Goal: Information Seeking & Learning: Learn about a topic

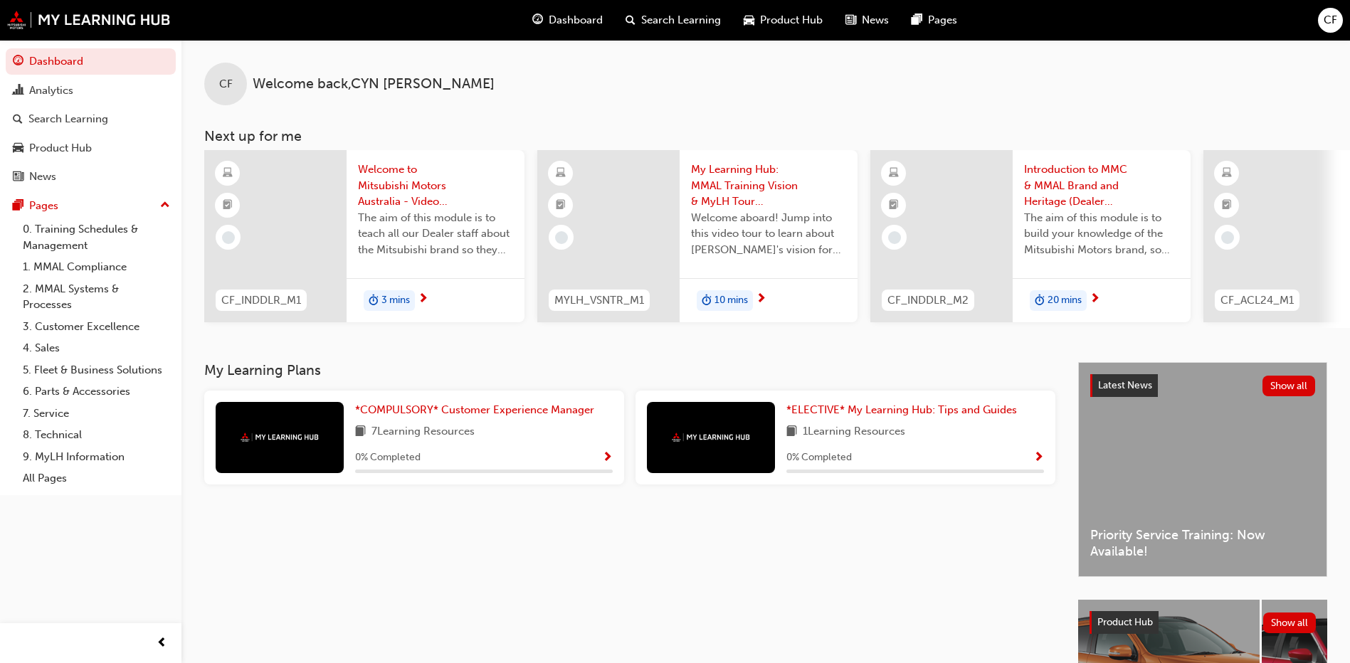
click at [312, 448] on div at bounding box center [280, 437] width 128 height 71
click at [492, 415] on span "*COMPULSORY* Customer Experience Manager" at bounding box center [474, 409] width 239 height 13
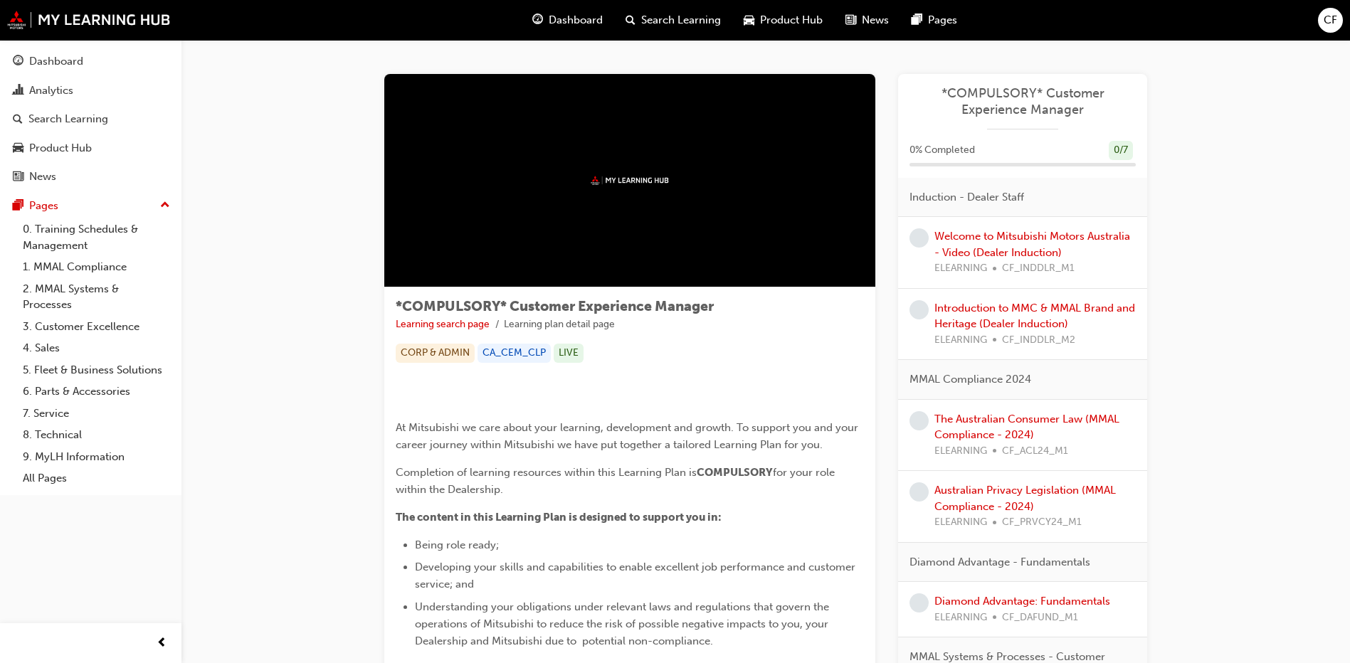
drag, startPoint x: 1349, startPoint y: 268, endPoint x: 1342, endPoint y: 286, distance: 18.9
click at [1342, 286] on div "*COMPULSORY* Customer Experience Manager Learning search page Learning plan det…" at bounding box center [765, 510] width 1168 height 941
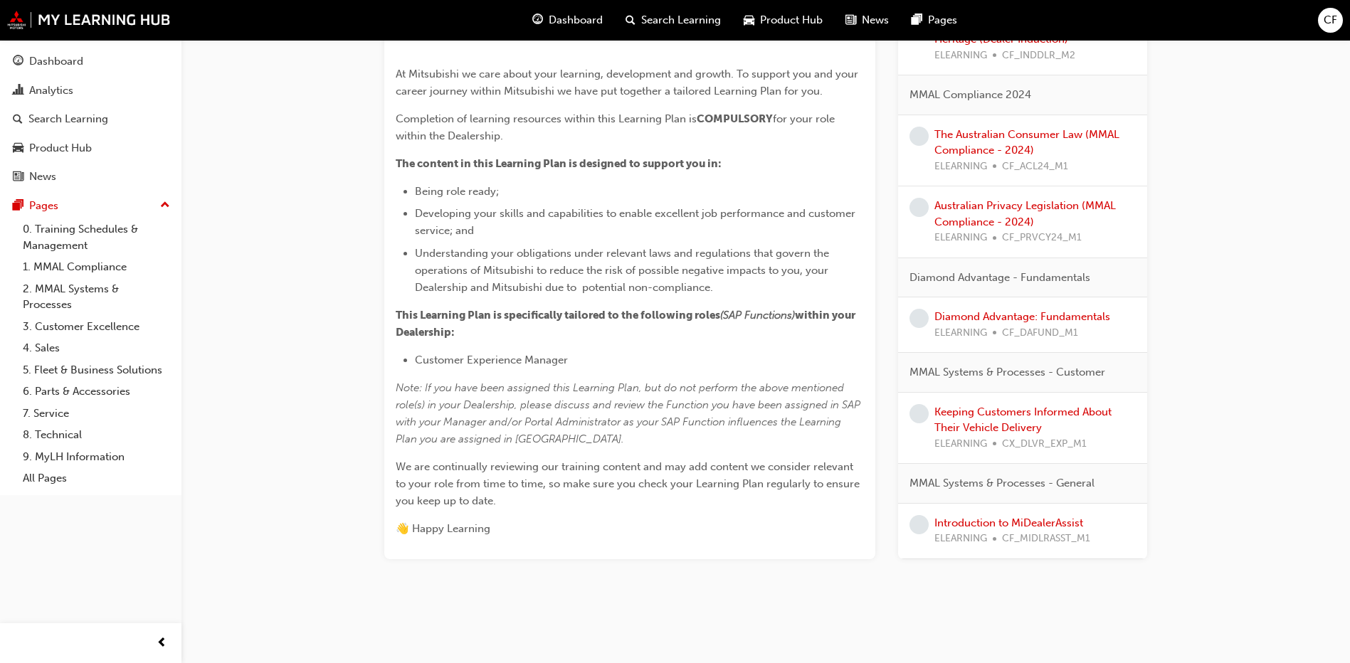
scroll to position [283, 0]
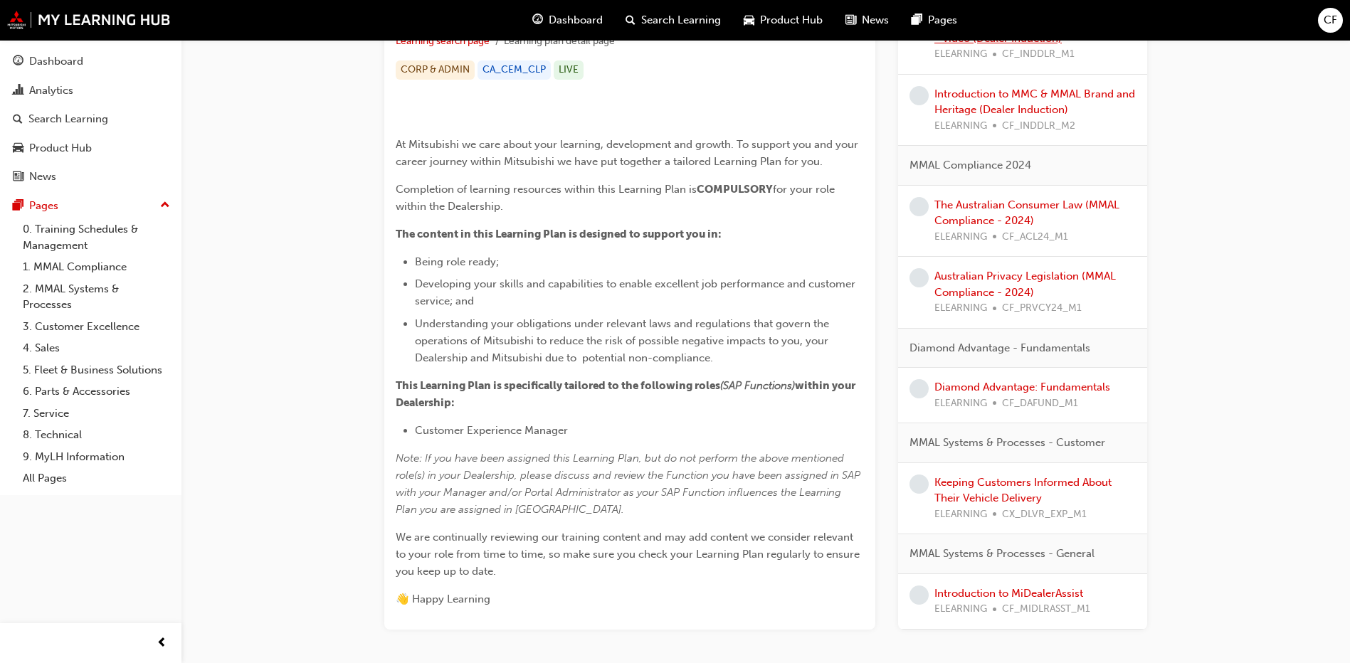
click at [961, 45] on link "Welcome to Mitsubishi Motors Australia - Video (Dealer Induction)" at bounding box center [1032, 30] width 196 height 29
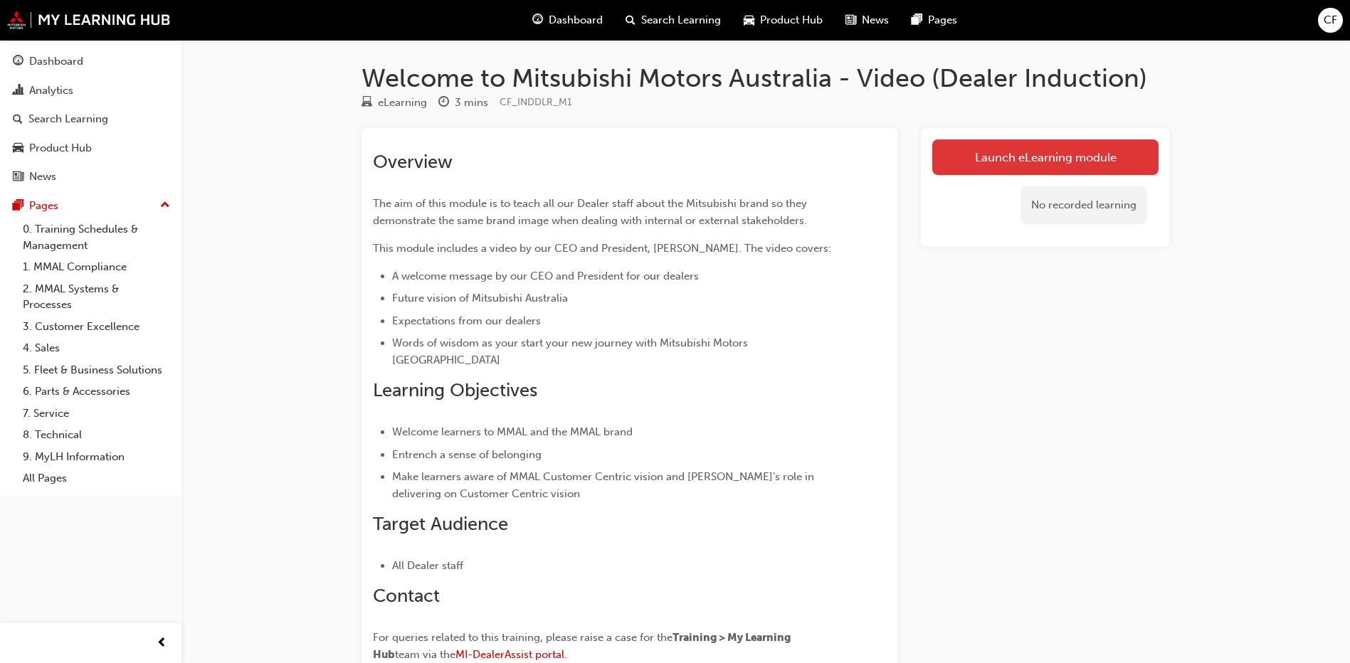
click at [1089, 169] on link "Launch eLearning module" at bounding box center [1045, 157] width 226 height 36
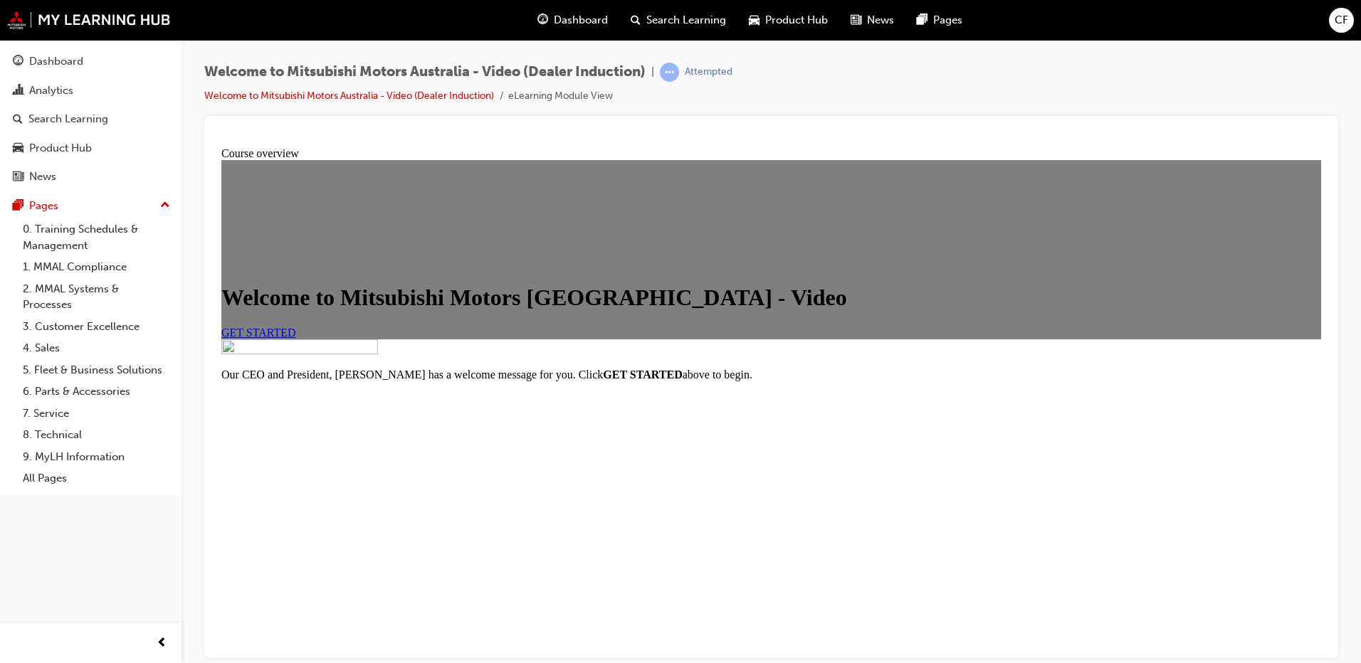
click at [296, 338] on span "GET STARTED" at bounding box center [258, 332] width 75 height 12
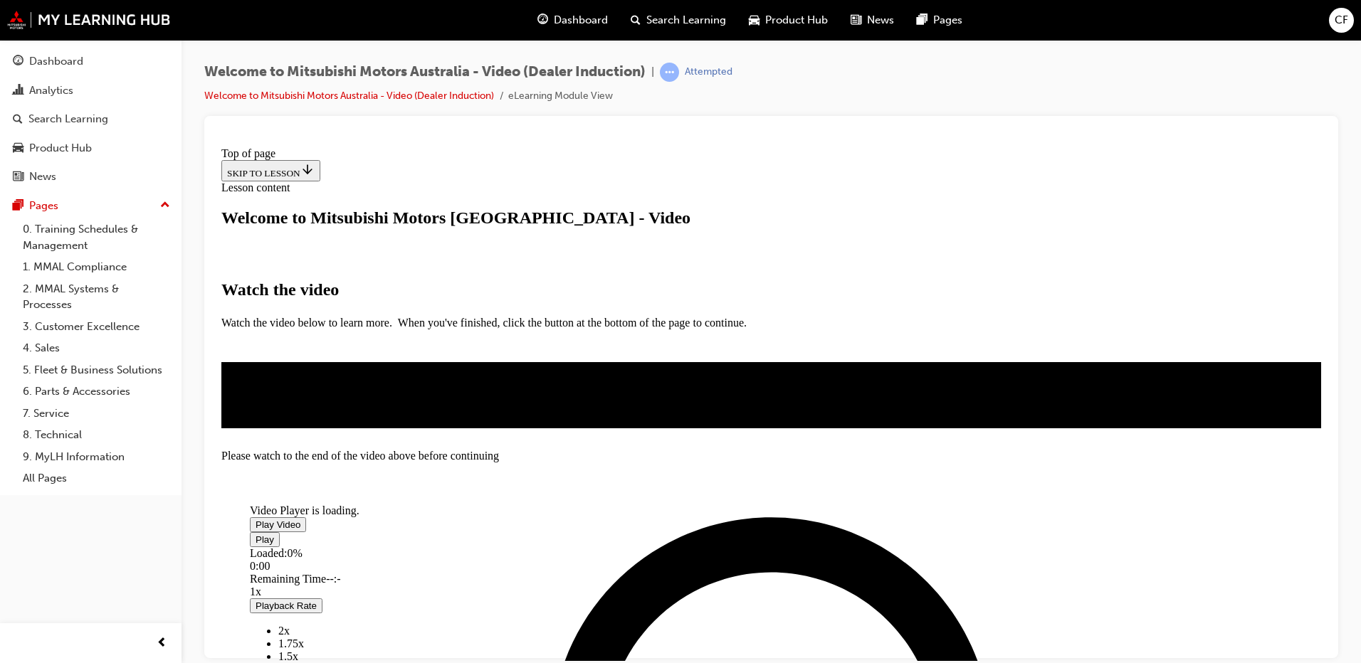
scroll to position [265, 0]
click at [255, 519] on span "Video player" at bounding box center [255, 524] width 0 height 11
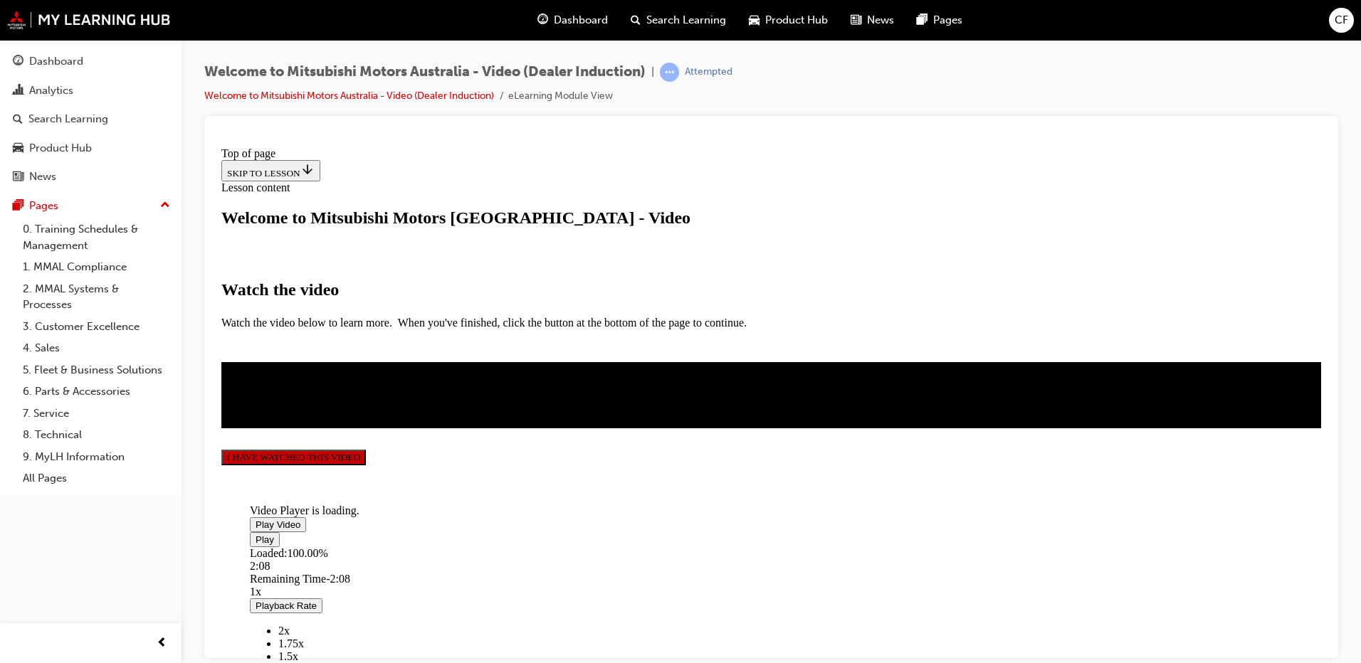
scroll to position [309, 0]
click at [366, 465] on button "I HAVE WATCHED THIS VIDEO" at bounding box center [293, 457] width 144 height 16
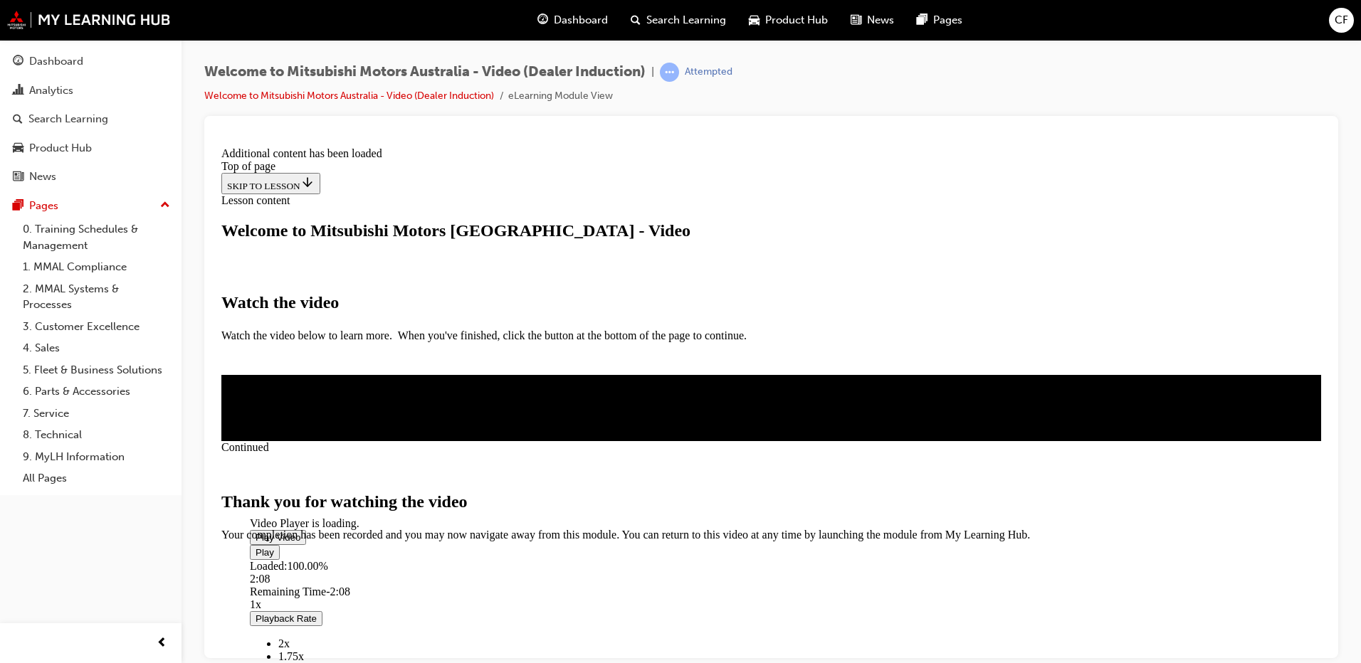
scroll to position [437, 0]
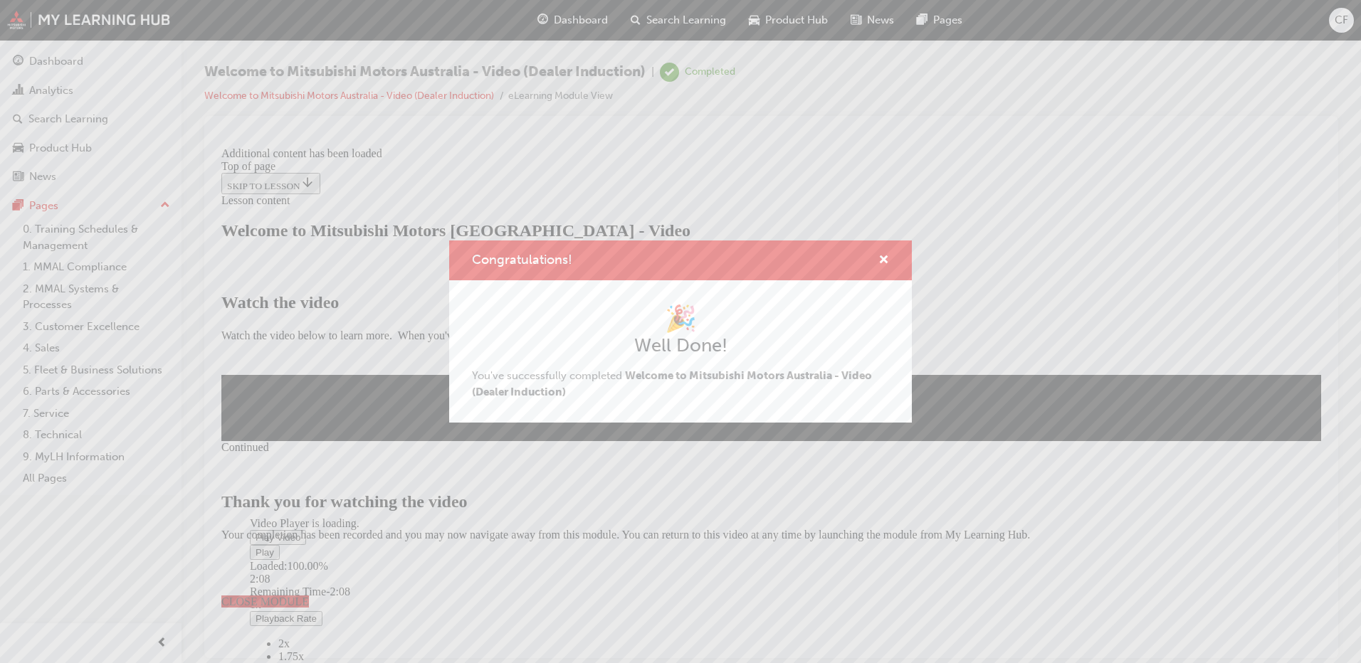
click at [899, 559] on div "Congratulations! 🎉 Well Done! You've successfully completed Welcome to Mitsubis…" at bounding box center [680, 331] width 1361 height 663
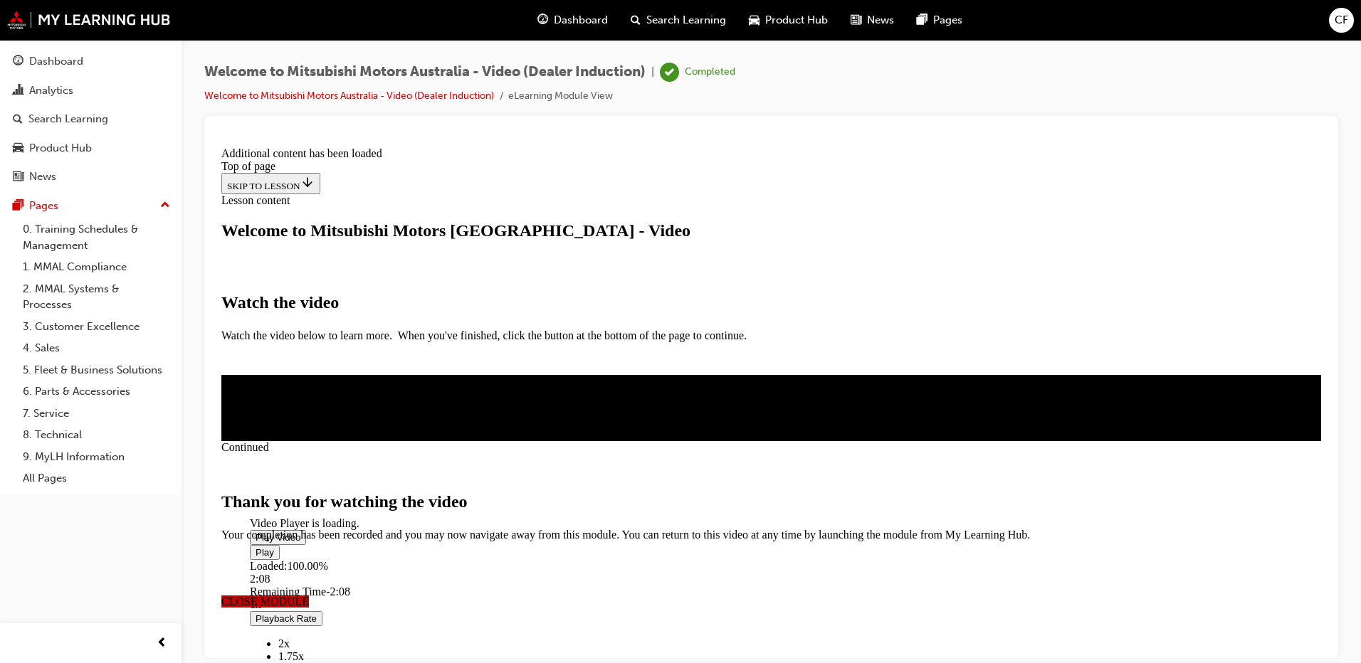
click at [309, 595] on span "CLOSE MODULE" at bounding box center [265, 601] width 88 height 12
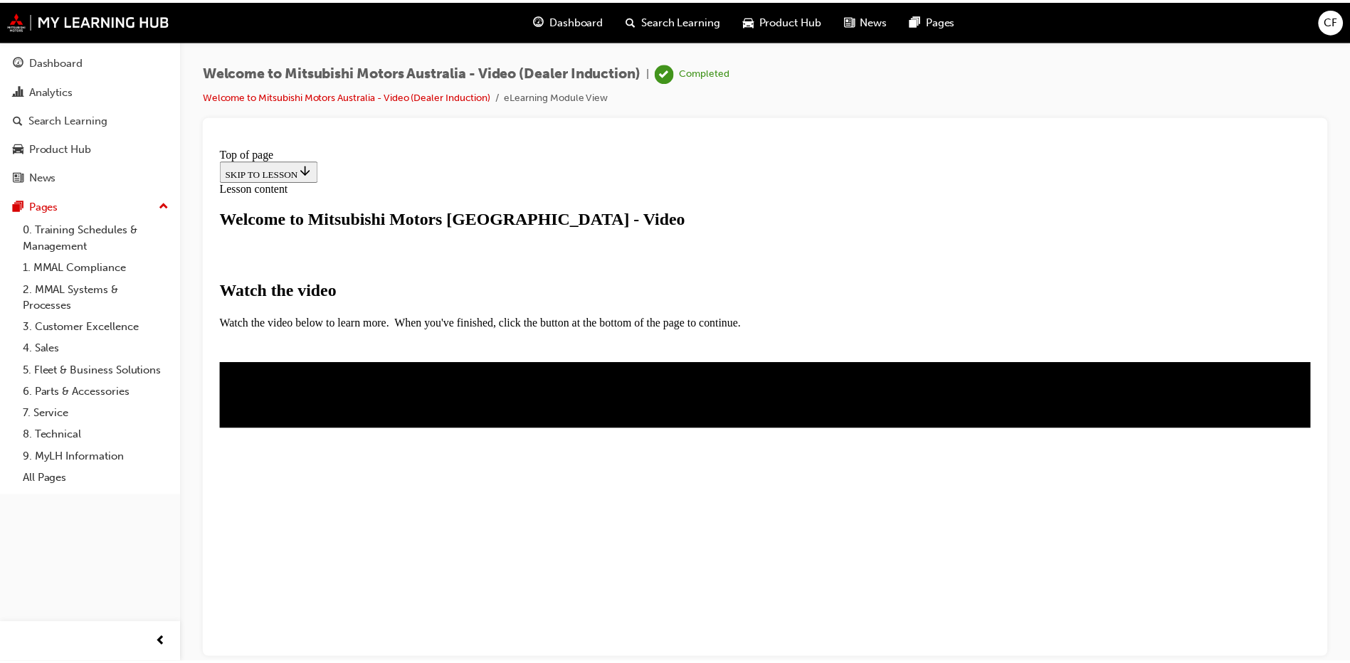
scroll to position [0, 0]
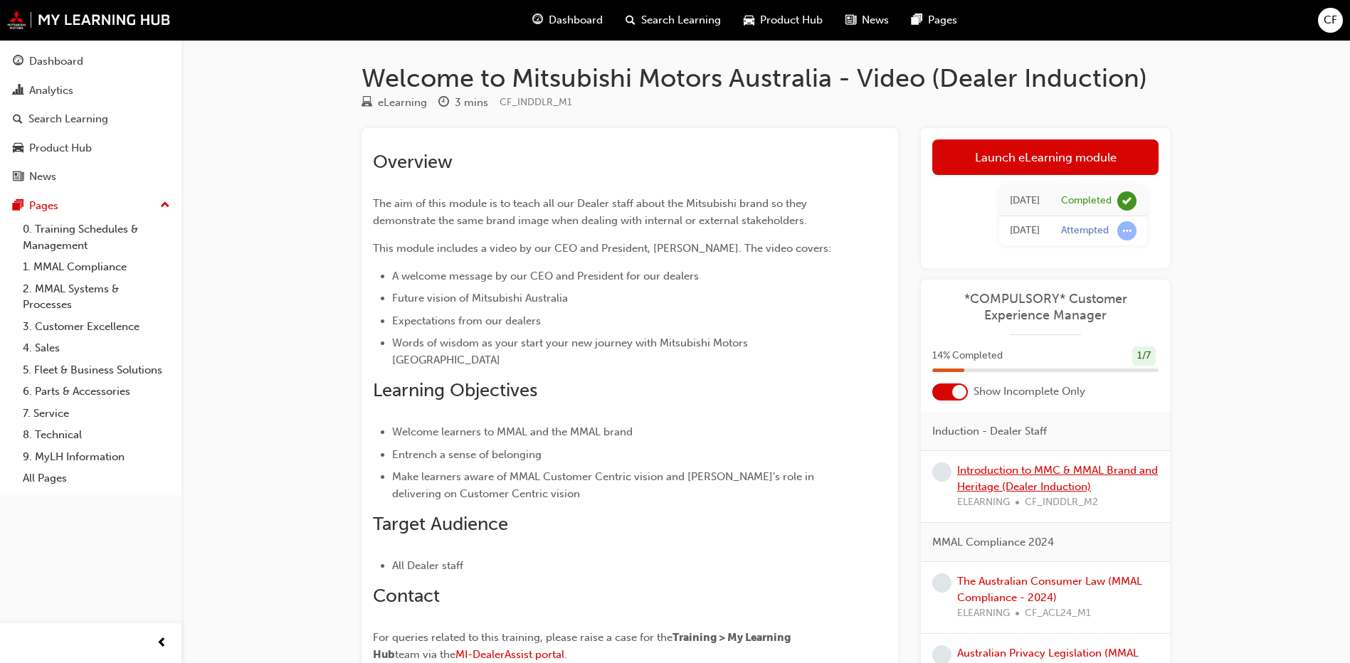
click at [1011, 466] on link "Introduction to MMC & MMAL Brand and Heritage (Dealer Induction)" at bounding box center [1057, 478] width 201 height 29
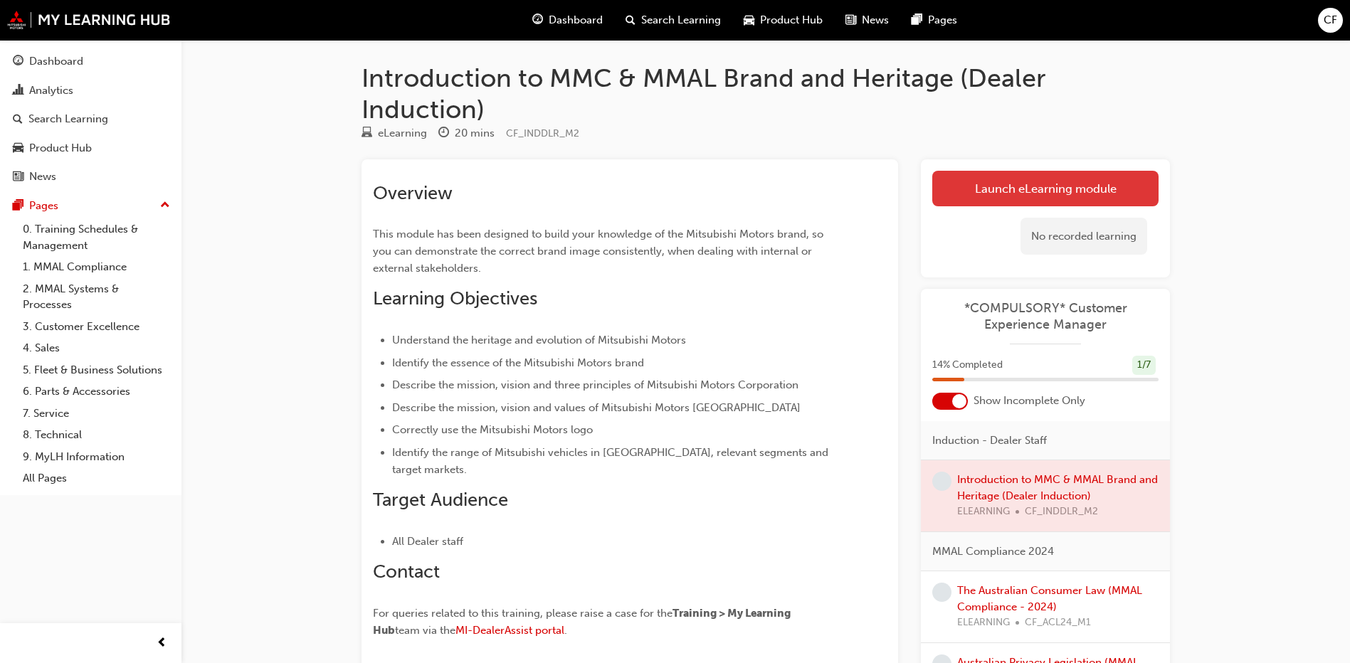
click at [1025, 186] on link "Launch eLearning module" at bounding box center [1045, 189] width 226 height 36
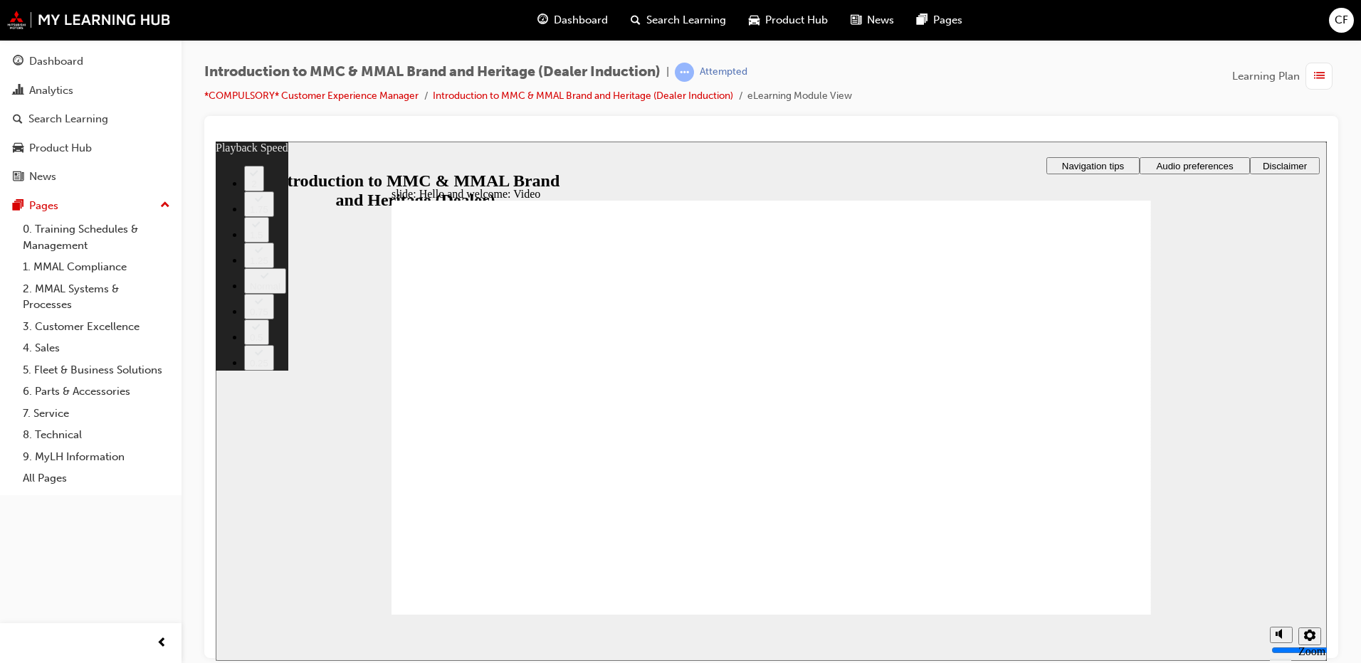
type input "0"
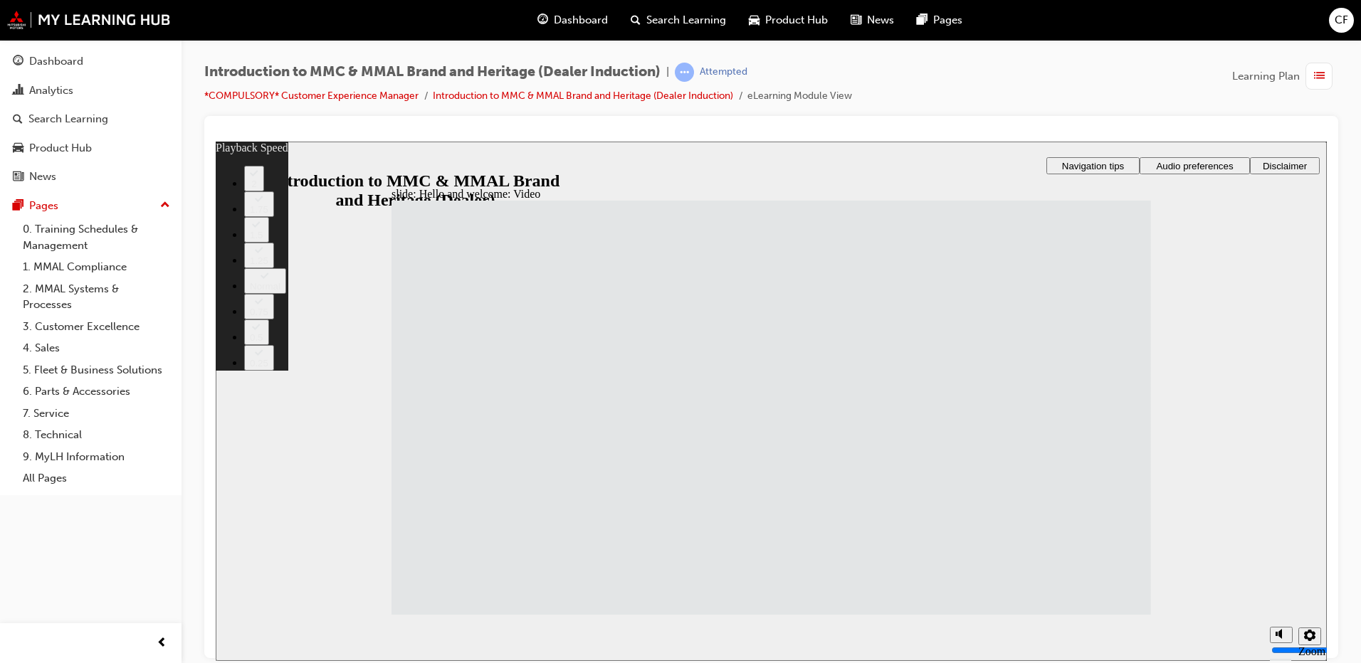
type input "33"
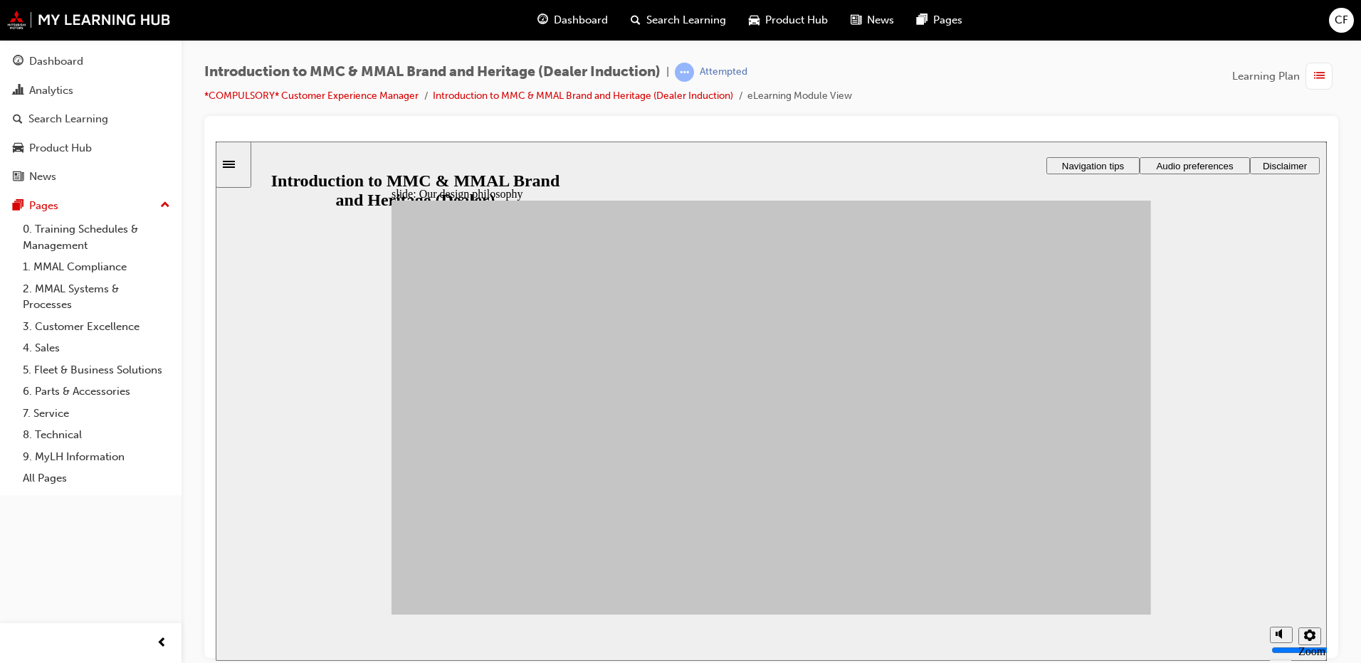
drag, startPoint x: 580, startPoint y: 401, endPoint x: 842, endPoint y: 354, distance: 266.1
drag, startPoint x: 474, startPoint y: 460, endPoint x: 854, endPoint y: 413, distance: 383.0
drag, startPoint x: 548, startPoint y: 448, endPoint x: 850, endPoint y: 433, distance: 302.8
drag, startPoint x: 606, startPoint y: 485, endPoint x: 993, endPoint y: 492, distance: 386.5
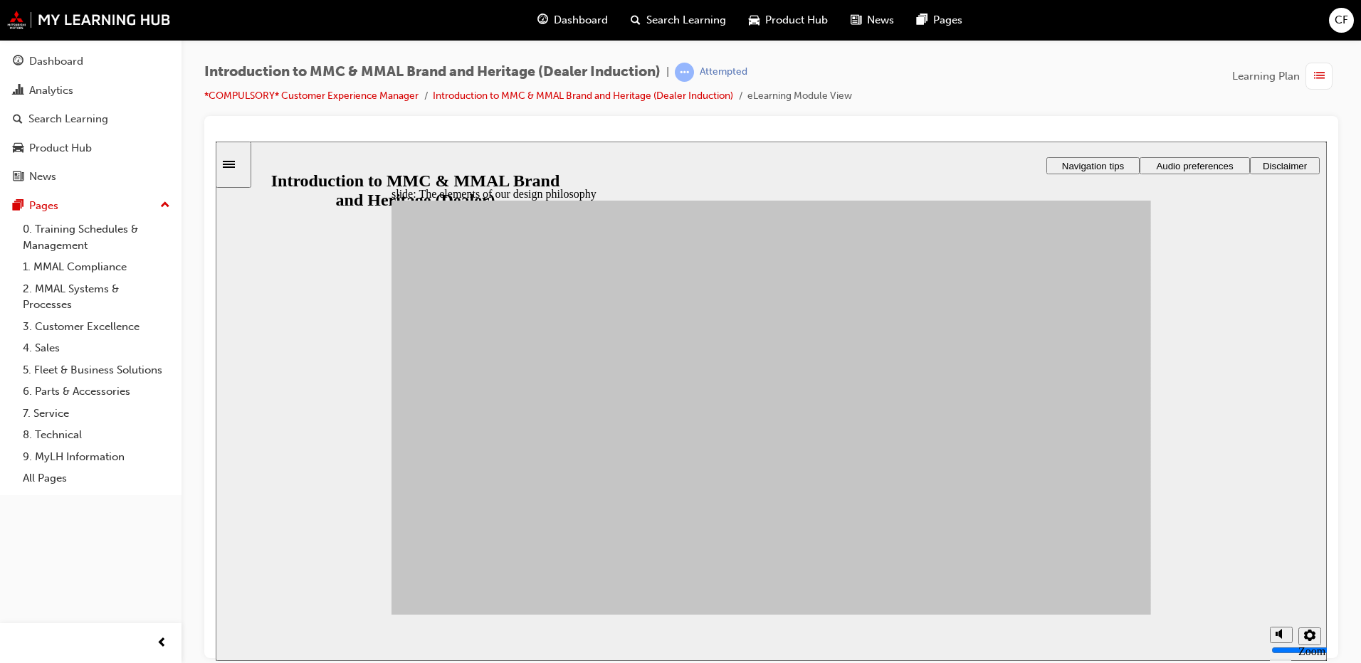
drag, startPoint x: 670, startPoint y: 524, endPoint x: 982, endPoint y: 522, distance: 312.4
drag, startPoint x: 675, startPoint y: 465, endPoint x: 851, endPoint y: 443, distance: 177.8
drag, startPoint x: 549, startPoint y: 535, endPoint x: 966, endPoint y: 527, distance: 417.8
drag, startPoint x: 552, startPoint y: 533, endPoint x: 836, endPoint y: 450, distance: 296.6
drag, startPoint x: 675, startPoint y: 411, endPoint x: 969, endPoint y: 492, distance: 304.9
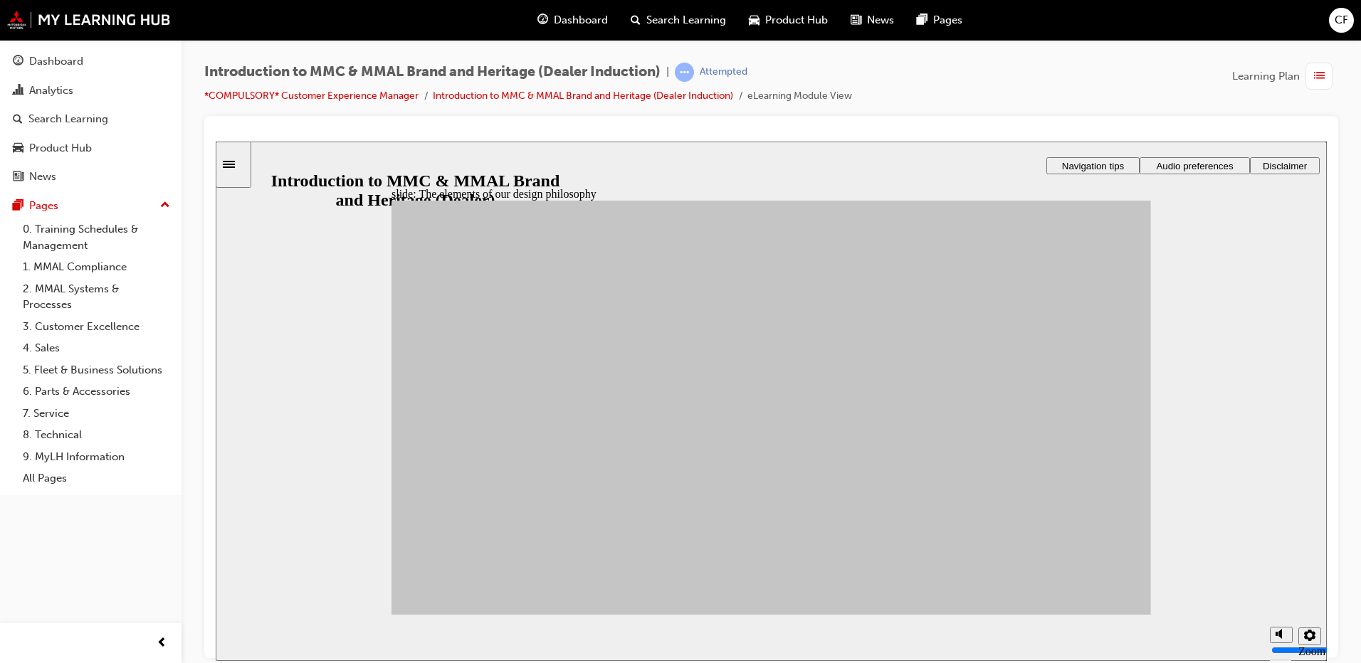
drag, startPoint x: 510, startPoint y: 403, endPoint x: 991, endPoint y: 519, distance: 494.1
drag, startPoint x: 476, startPoint y: 512, endPoint x: 981, endPoint y: 492, distance: 505.6
drag, startPoint x: 1051, startPoint y: 606, endPoint x: 1089, endPoint y: 597, distance: 38.8
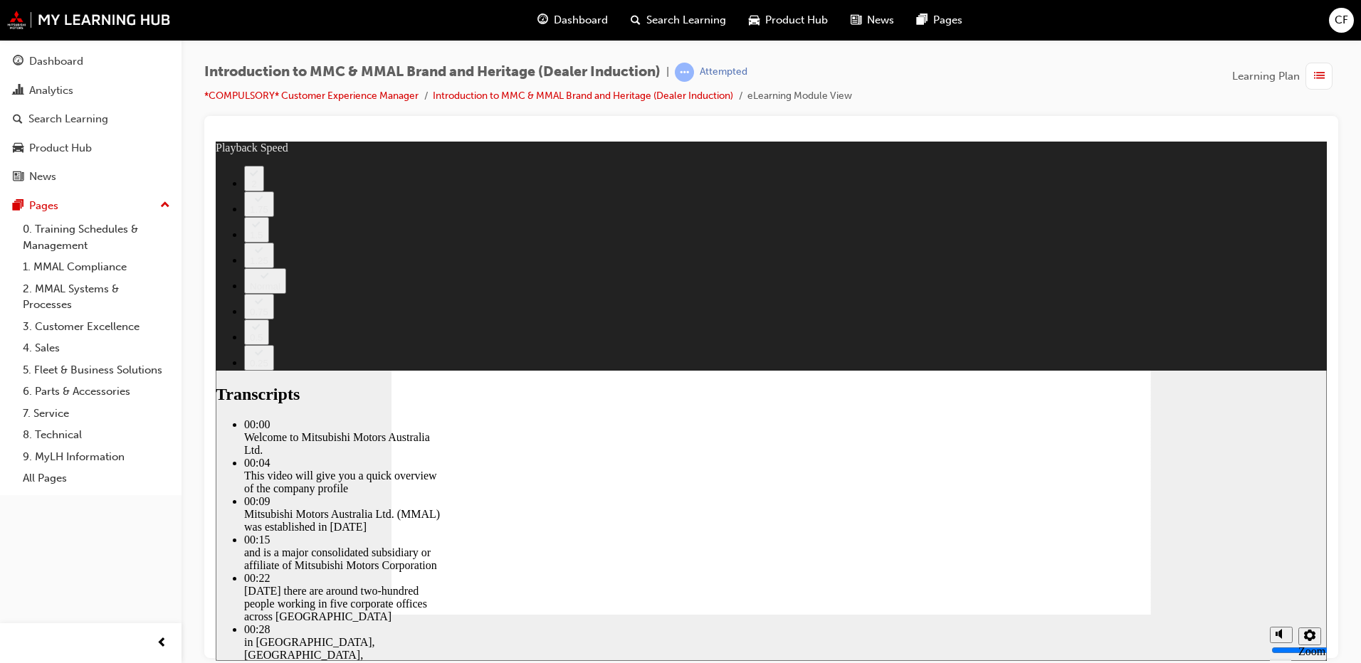
type input "0"
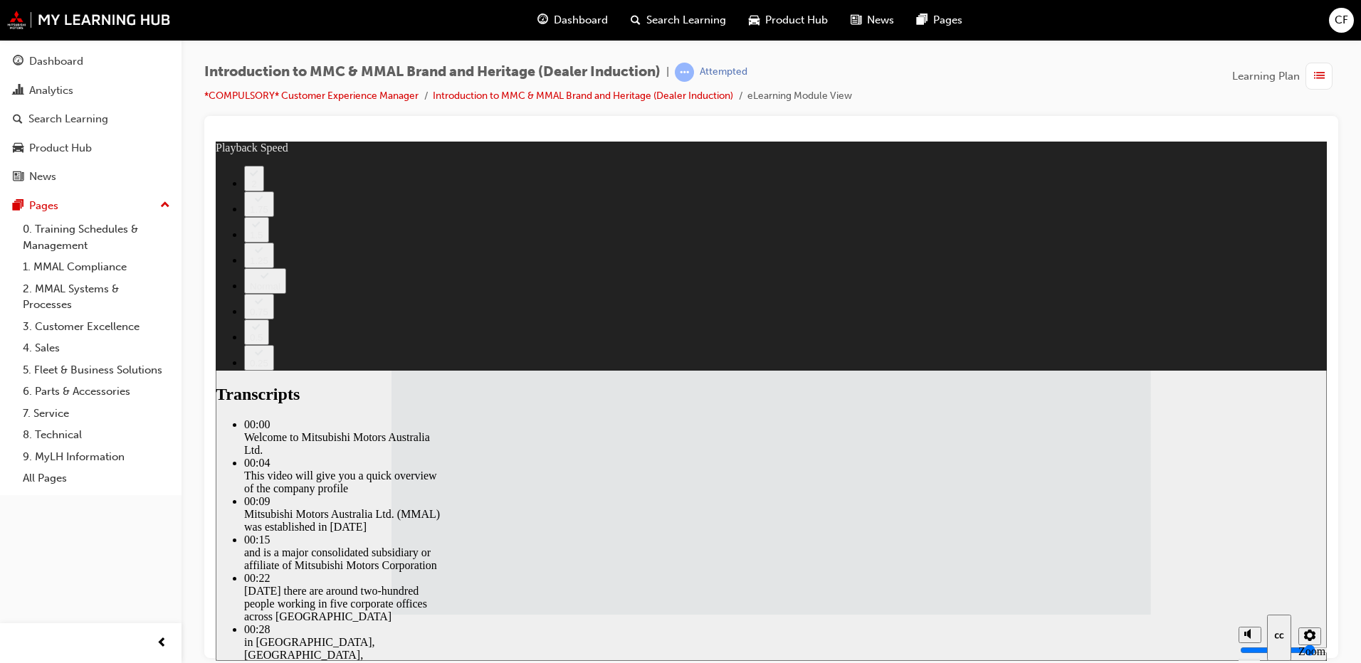
type input "112"
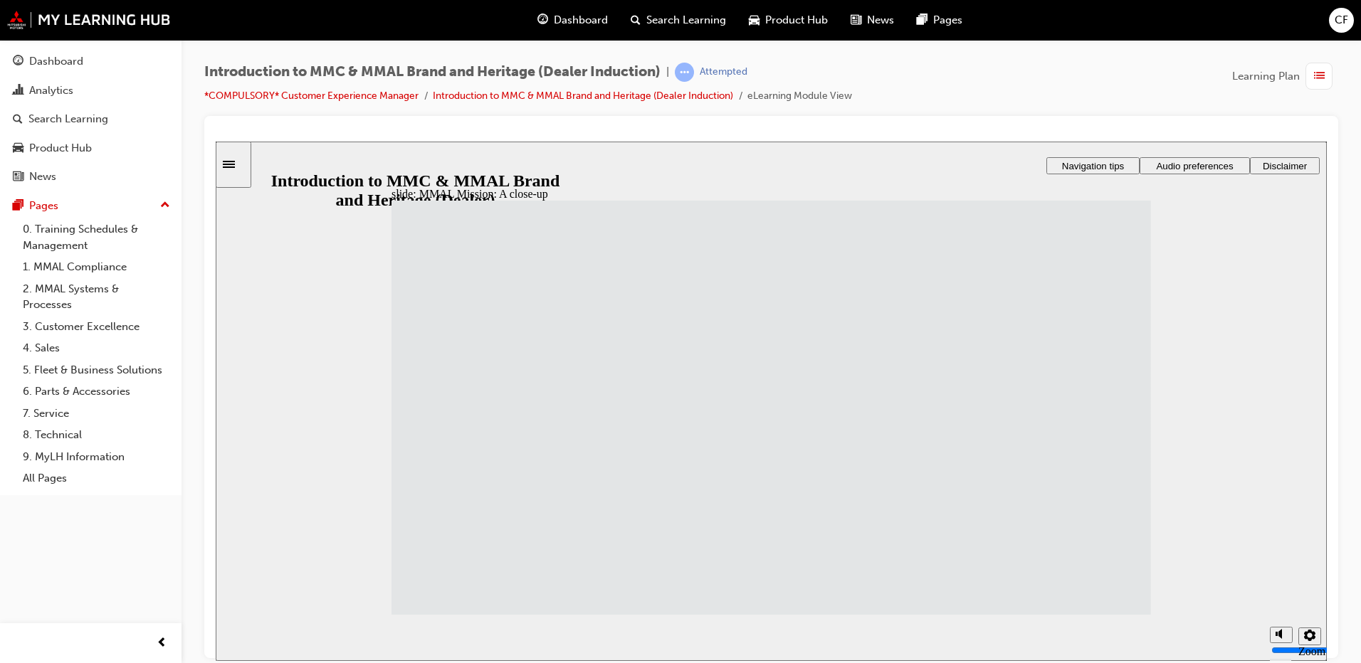
drag, startPoint x: 1076, startPoint y: 581, endPoint x: 1089, endPoint y: 596, distance: 20.2
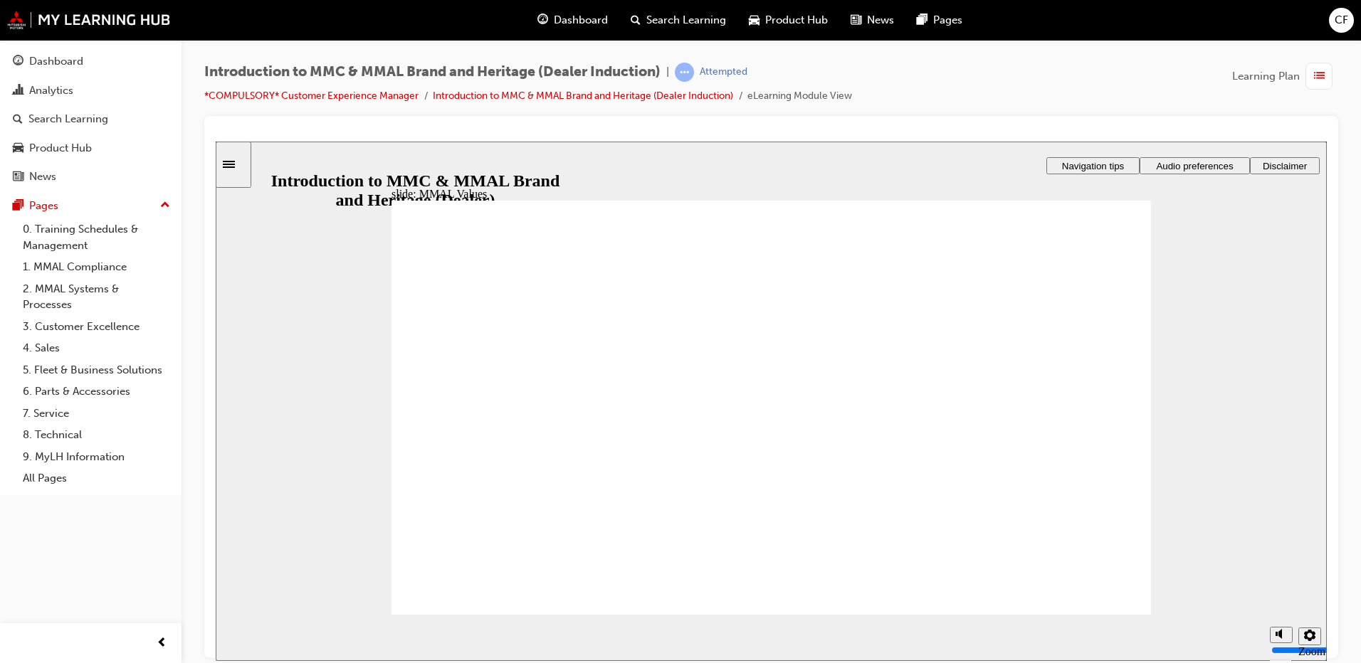
drag, startPoint x: 488, startPoint y: 393, endPoint x: 737, endPoint y: 512, distance: 275.6
drag, startPoint x: 598, startPoint y: 398, endPoint x: 710, endPoint y: 506, distance: 155.5
drag, startPoint x: 606, startPoint y: 391, endPoint x: 721, endPoint y: 438, distance: 124.5
drag, startPoint x: 614, startPoint y: 396, endPoint x: 494, endPoint y: 450, distance: 131.6
drag, startPoint x: 688, startPoint y: 401, endPoint x: 925, endPoint y: 455, distance: 243.1
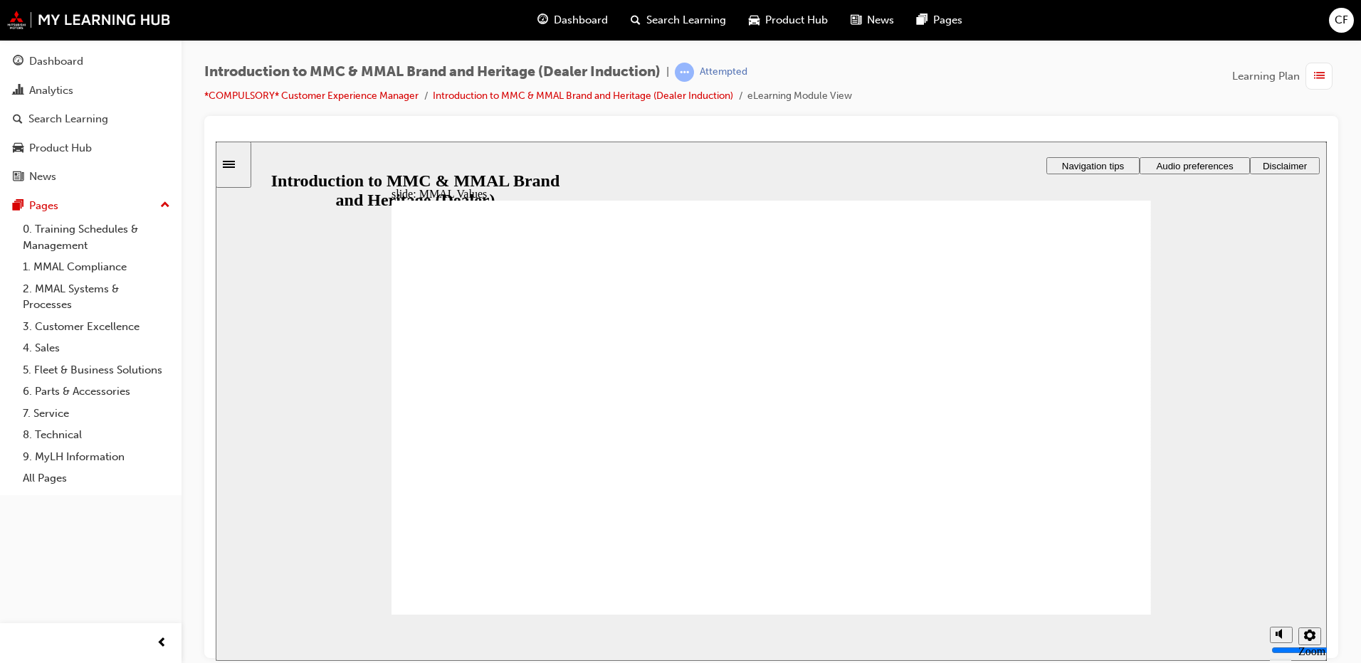
drag, startPoint x: 939, startPoint y: 398, endPoint x: 1038, endPoint y: 452, distance: 112.1
drag, startPoint x: 822, startPoint y: 381, endPoint x: 580, endPoint y: 420, distance: 245.1
drag, startPoint x: 1077, startPoint y: 391, endPoint x: 848, endPoint y: 438, distance: 234.5
drag, startPoint x: 465, startPoint y: 377, endPoint x: 702, endPoint y: 423, distance: 241.4
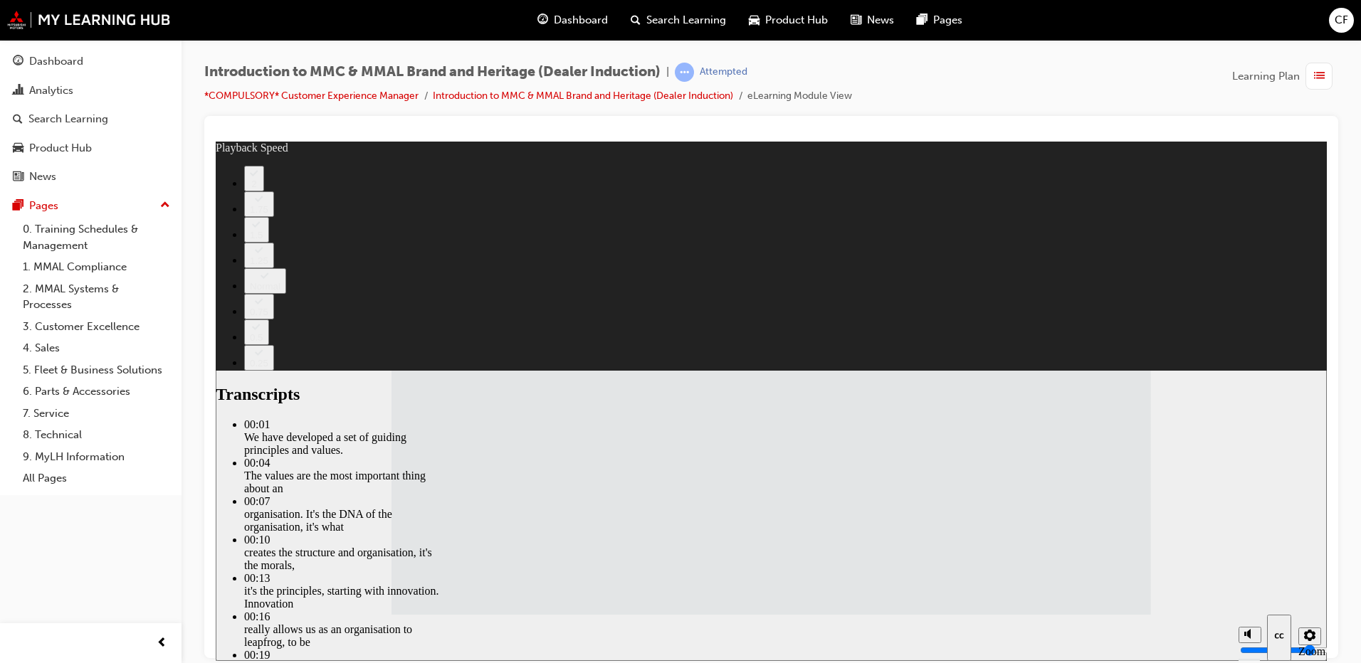
type input "15"
type input "120"
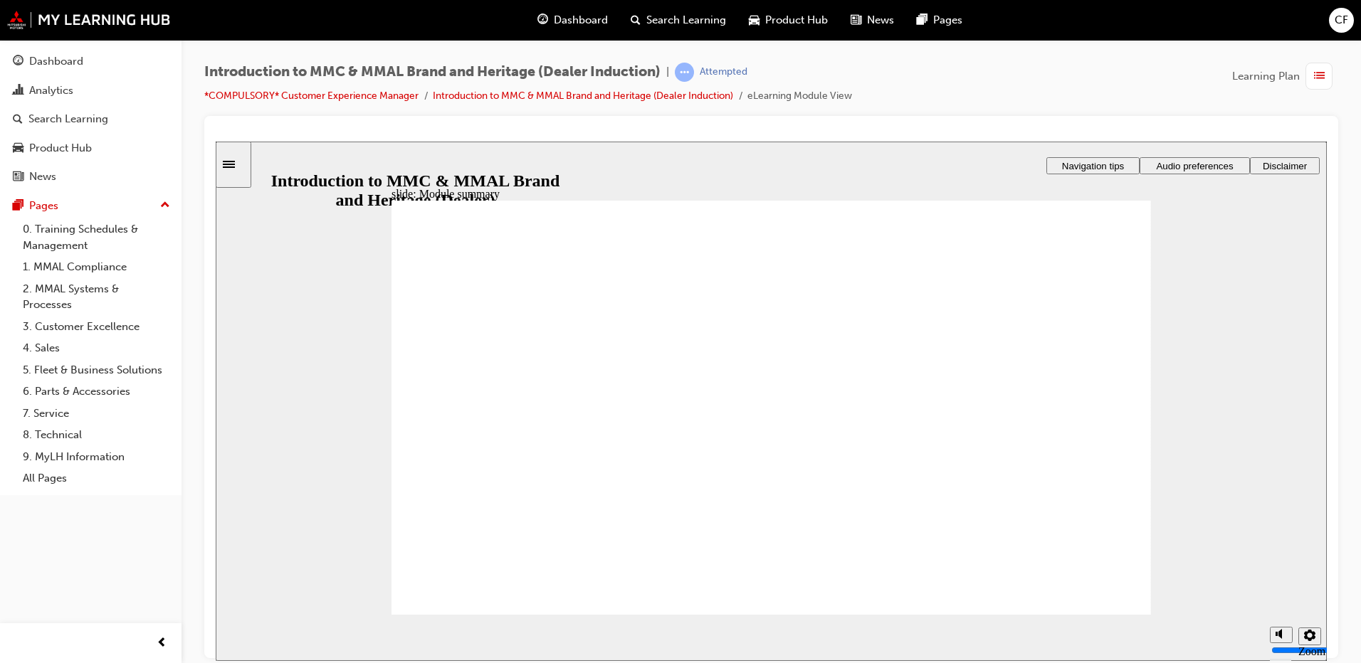
checkbox input "true"
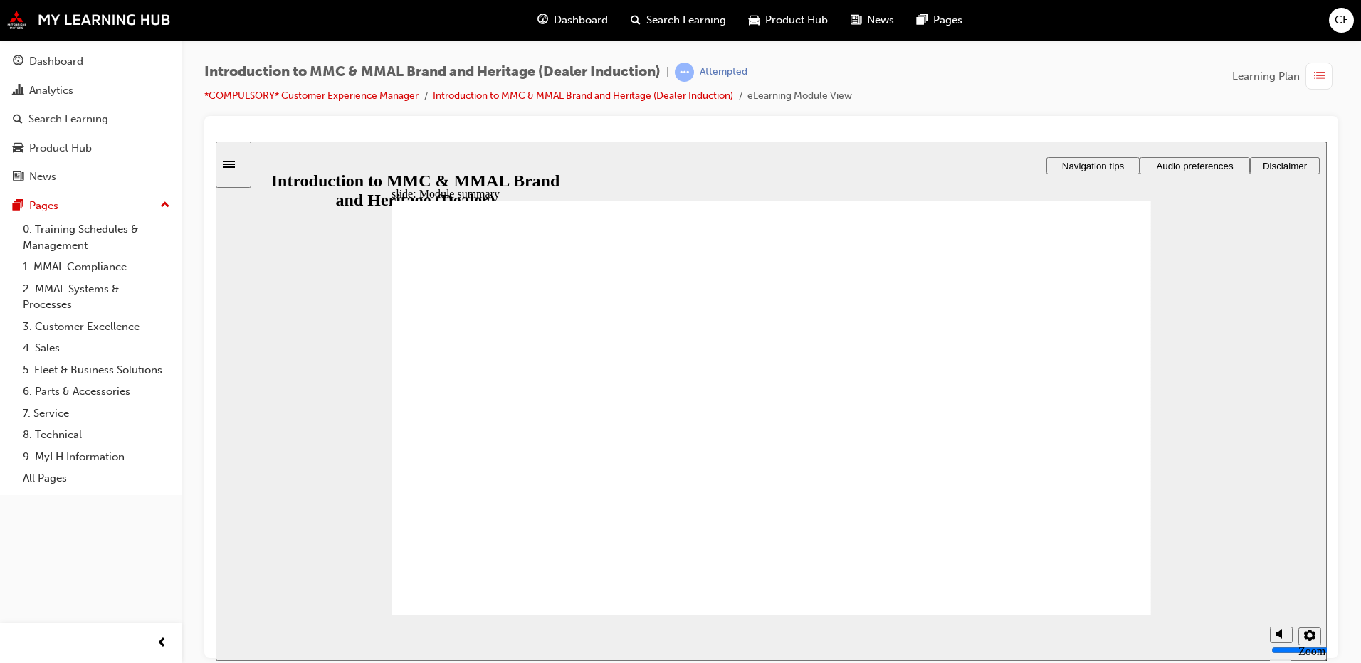
checkbox input "true"
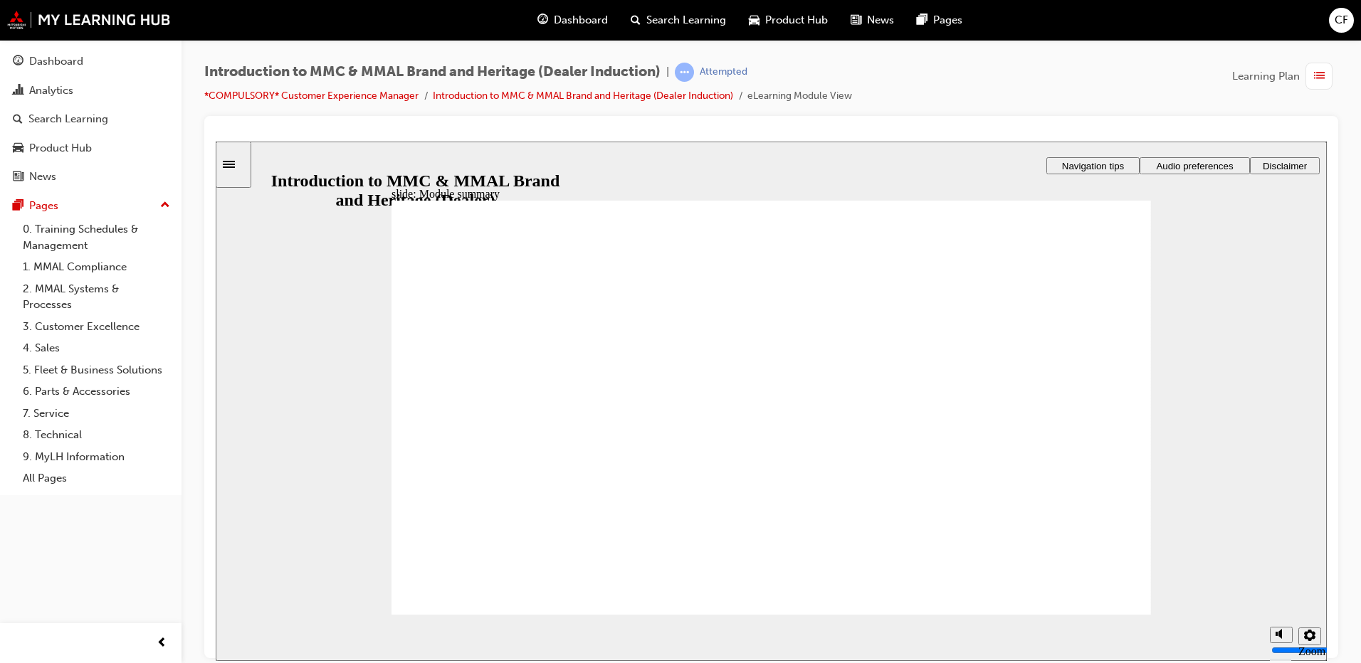
checkbox input "true"
radio input "true"
drag, startPoint x: 495, startPoint y: 591, endPoint x: 503, endPoint y: 587, distance: 9.5
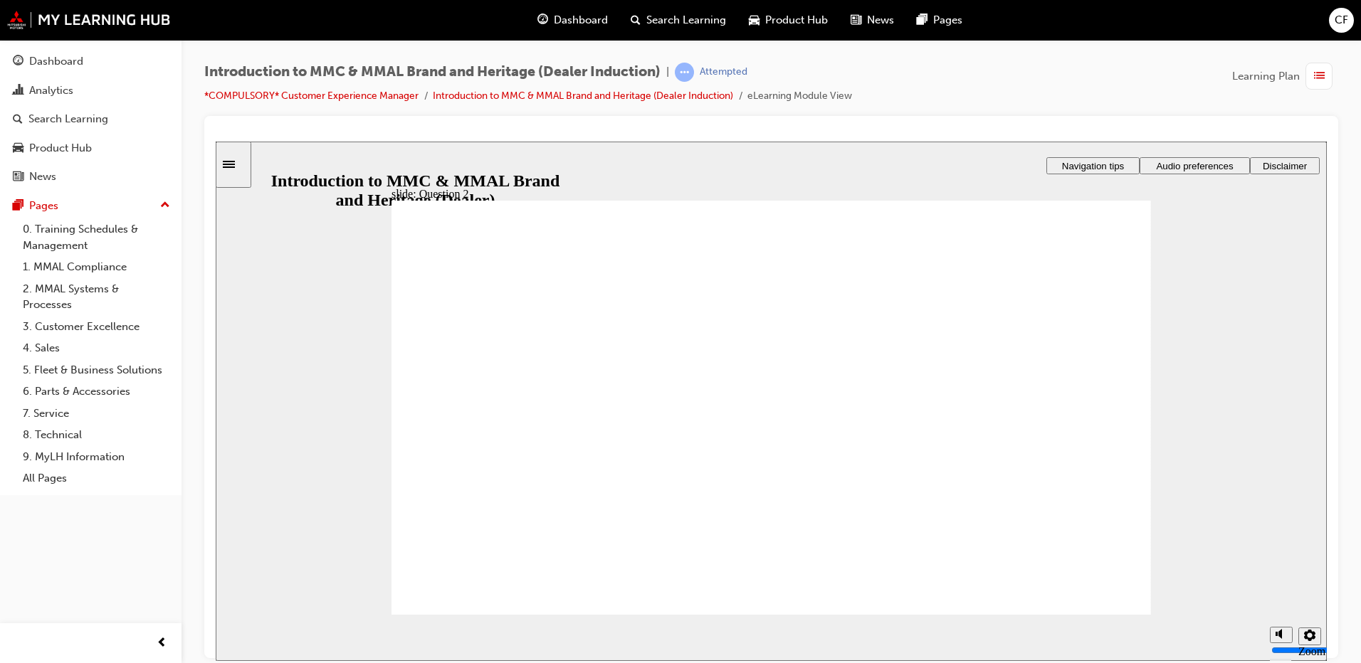
radio input "true"
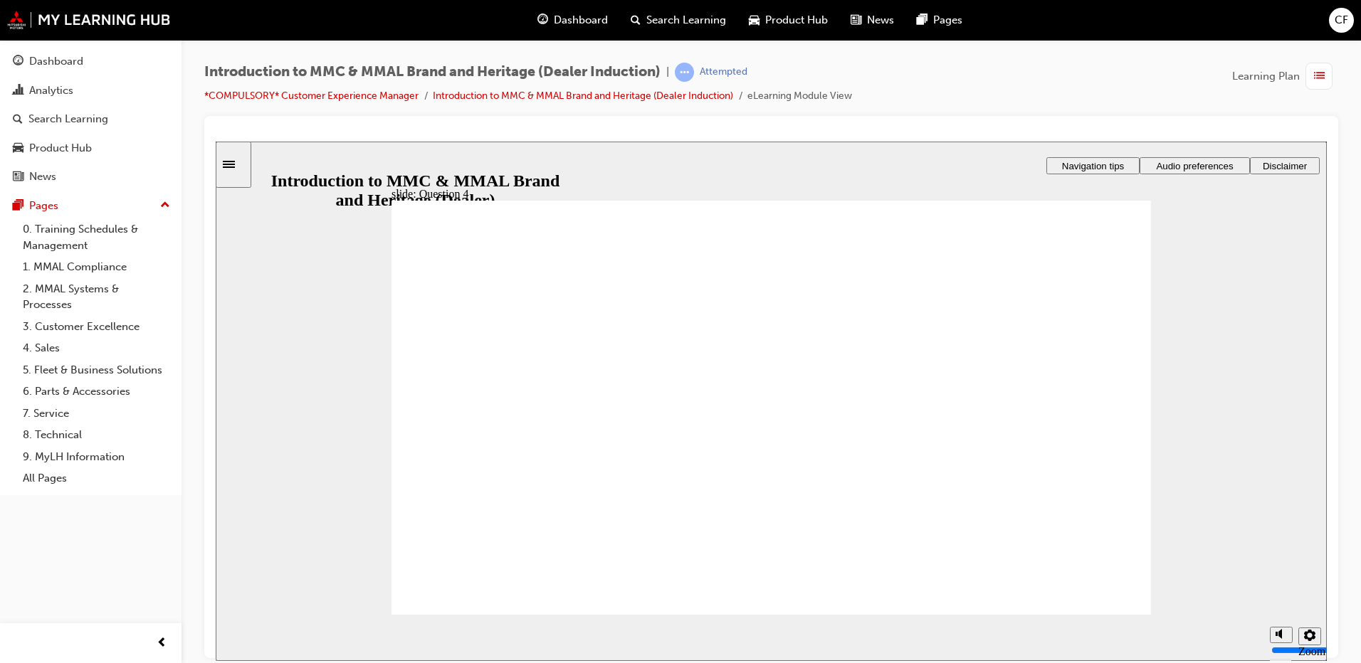
drag, startPoint x: 424, startPoint y: 533, endPoint x: 426, endPoint y: 526, distance: 7.3
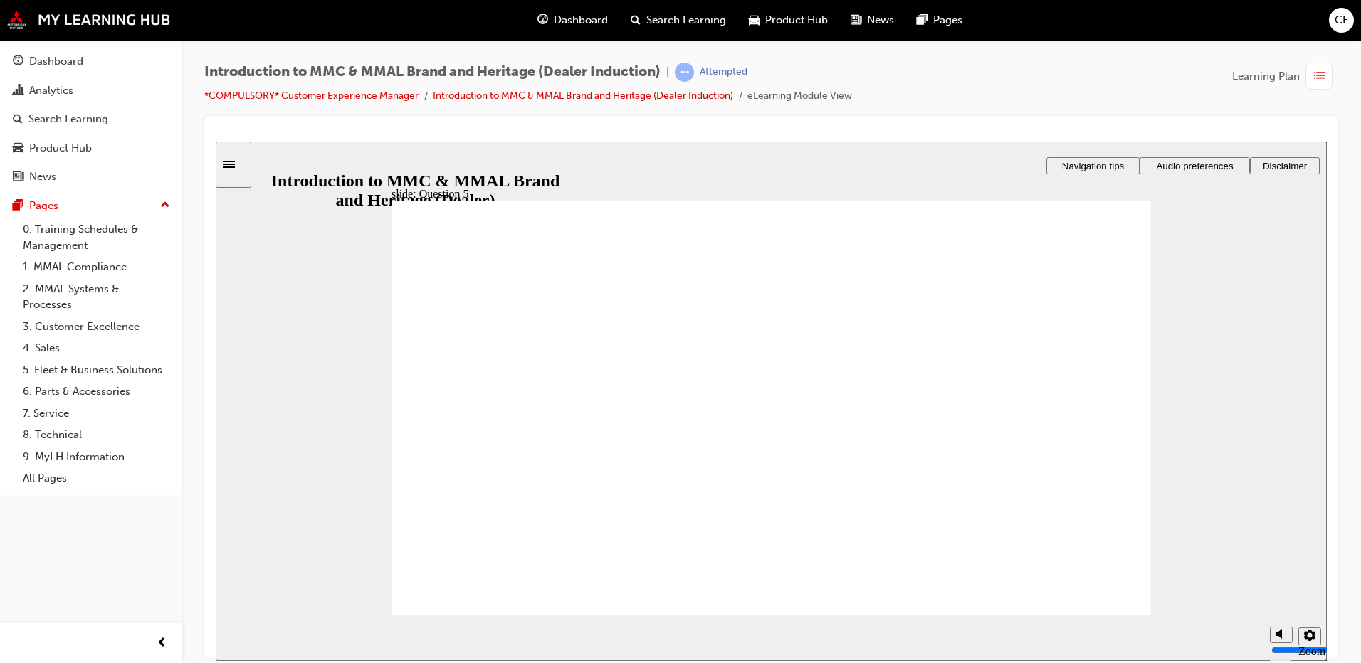
checkbox input "true"
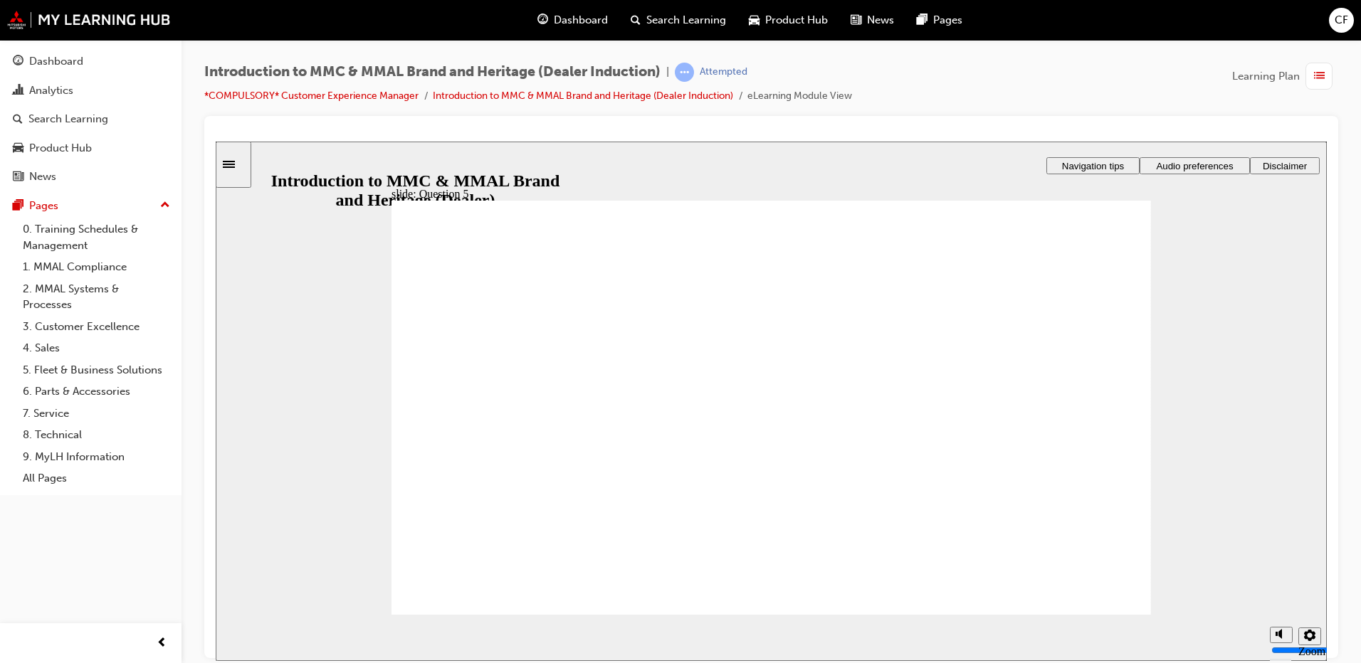
checkbox input "true"
radio input "true"
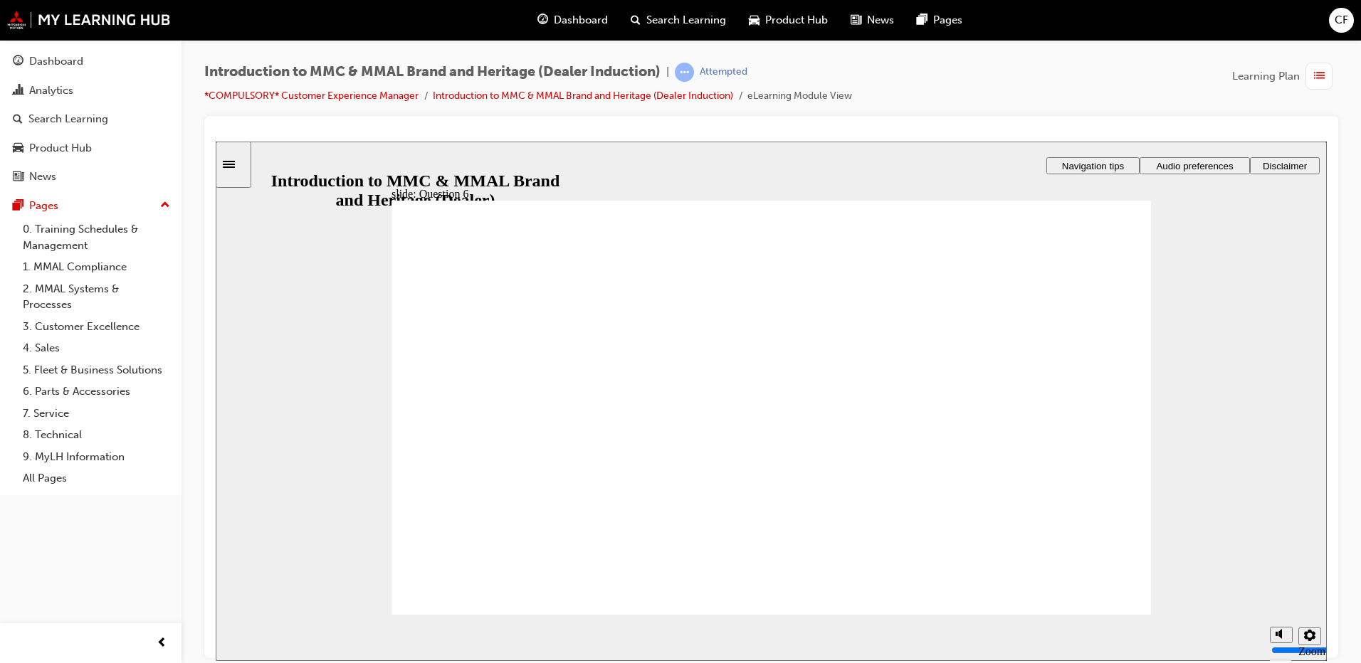
radio input "true"
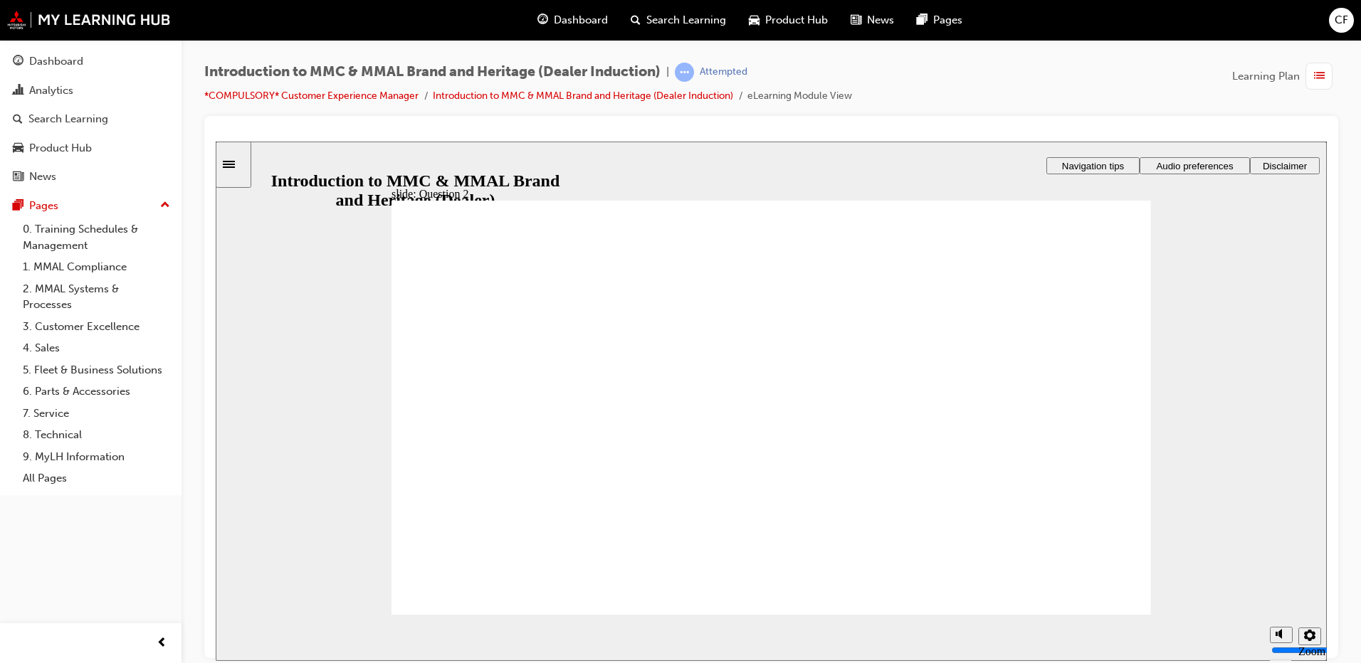
radio input "true"
drag, startPoint x: 490, startPoint y: 594, endPoint x: 502, endPoint y: 586, distance: 15.4
radio input "true"
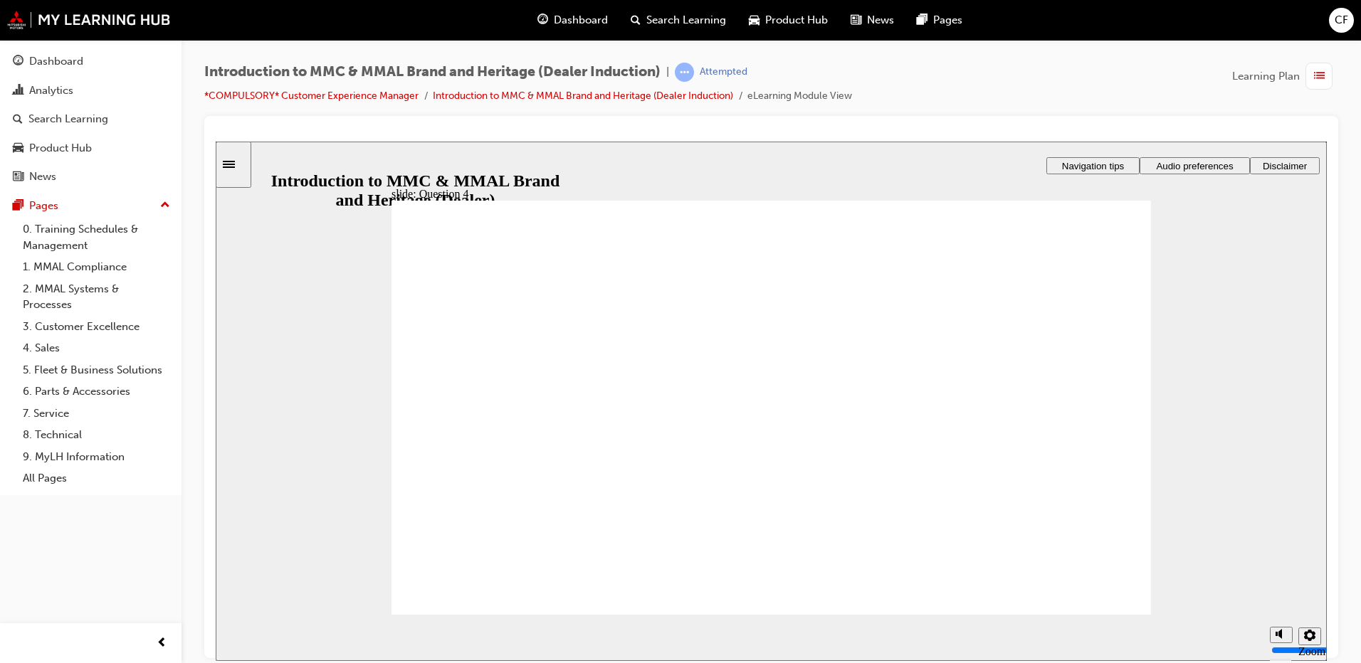
radio input "true"
checkbox input "true"
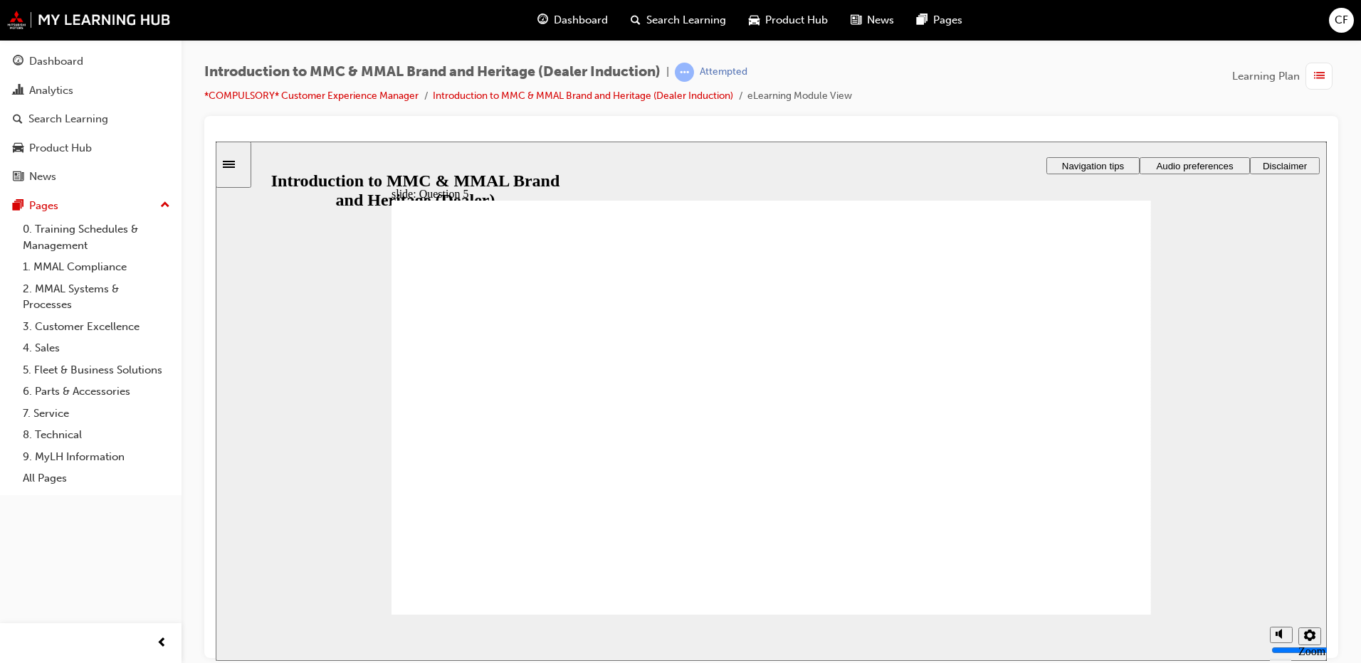
checkbox input "true"
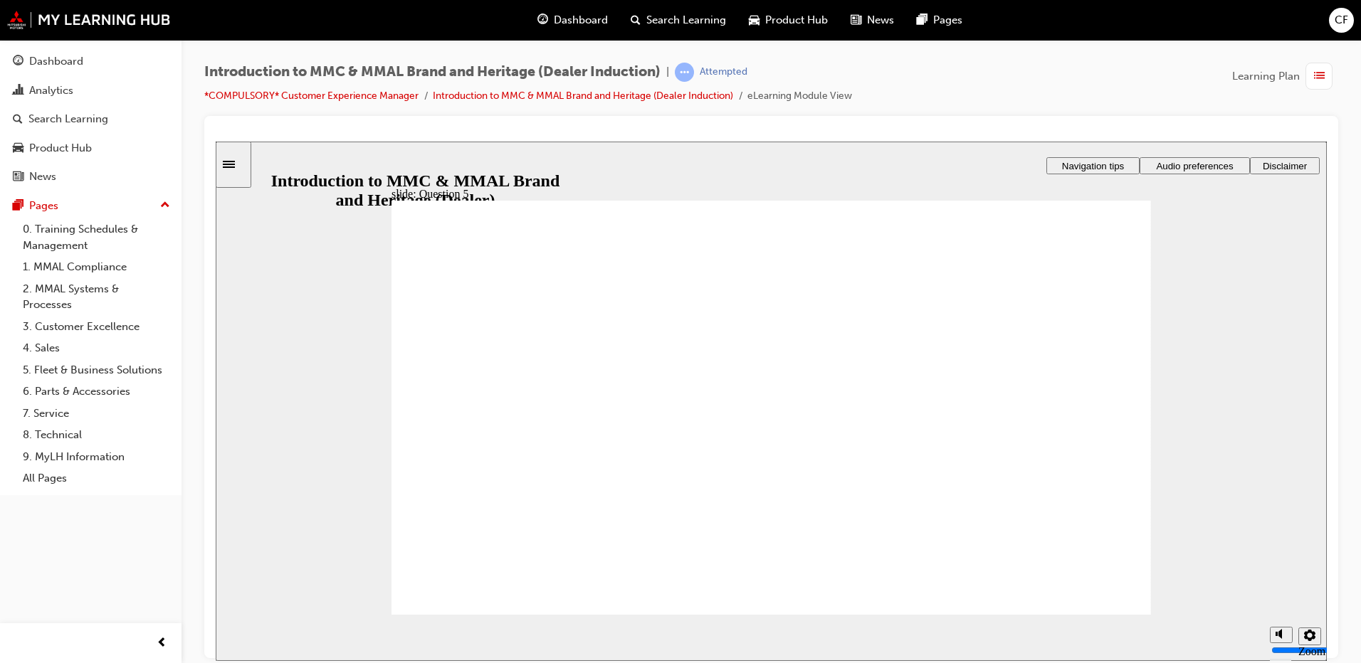
radio input "true"
click at [235, 164] on icon "Sidebar Toggle" at bounding box center [229, 163] width 12 height 7
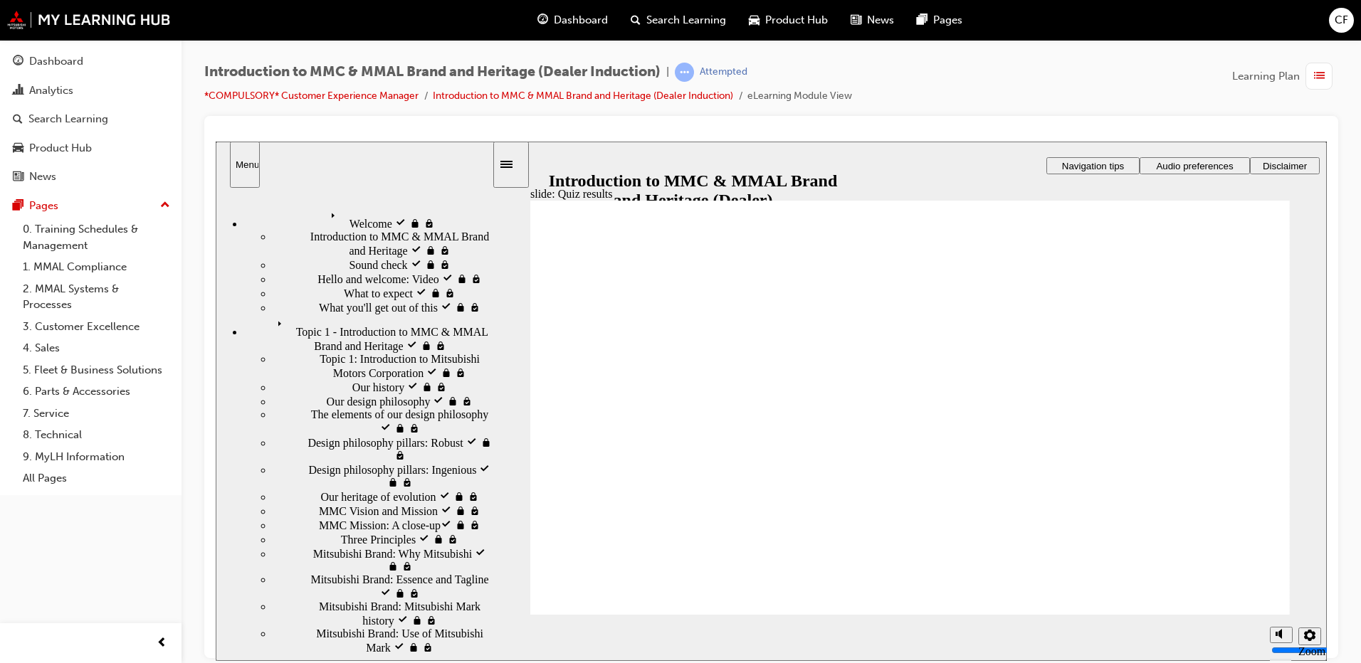
click at [280, 314] on span "Topic 1 - Introduction to MMC & MMAL Brand and Heritage visited" at bounding box center [382, 327] width 220 height 26
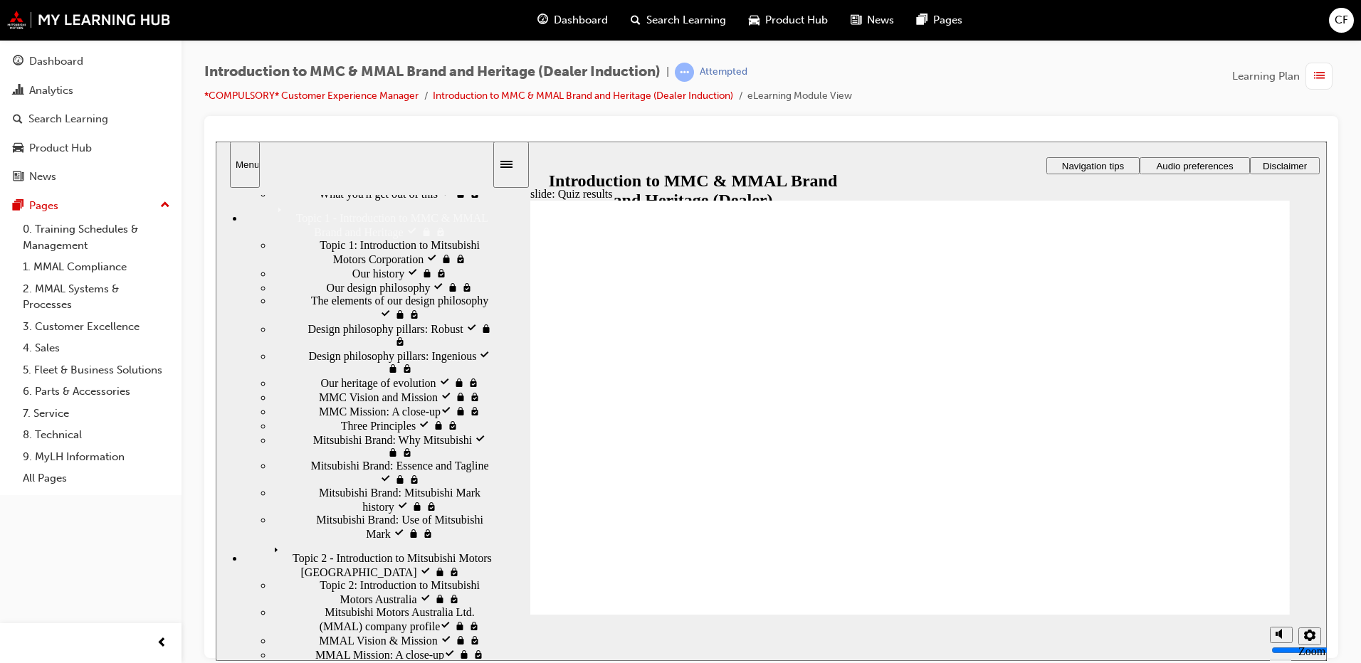
scroll to position [115, 0]
drag, startPoint x: 487, startPoint y: 413, endPoint x: 479, endPoint y: 487, distance: 74.4
click at [479, 487] on div "Welcome visited Welcome Introduction to MMC & MMAL Brand and Heritage visited I…" at bounding box center [354, 423] width 276 height 472
click at [405, 538] on span "Mitsubishi Brand: Use of Mitsubishi Mark" at bounding box center [404, 525] width 176 height 26
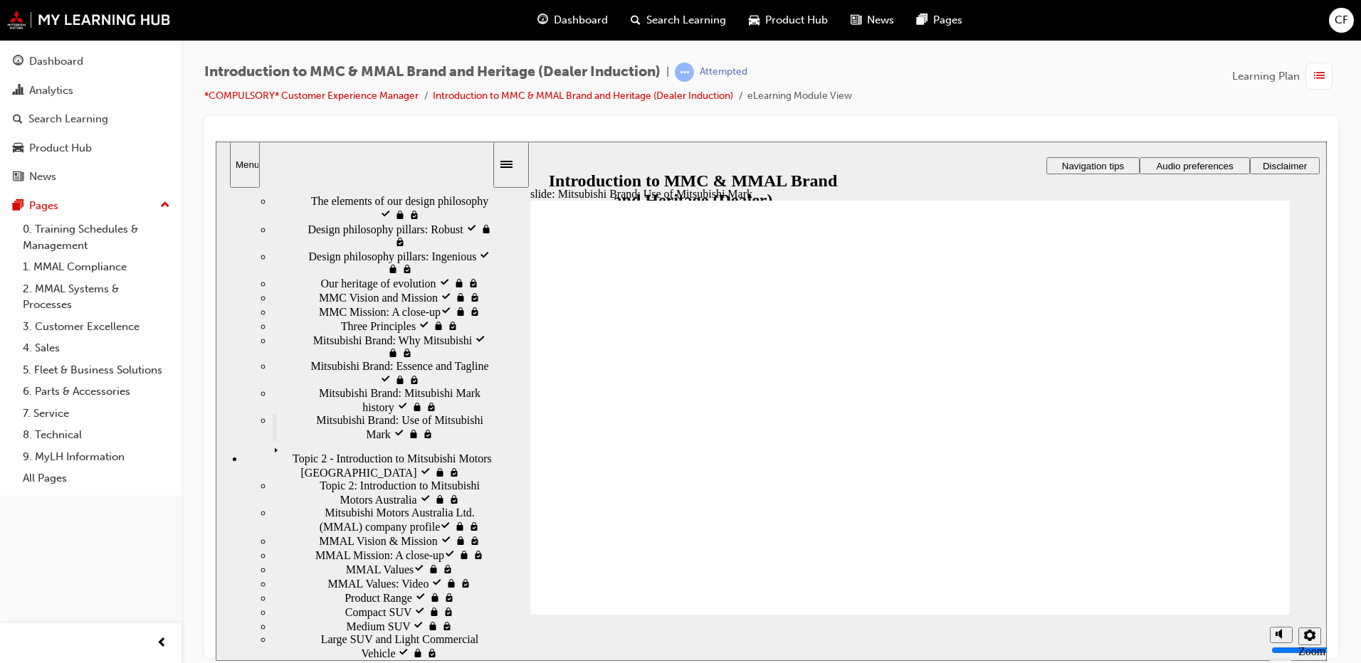
scroll to position [236, 0]
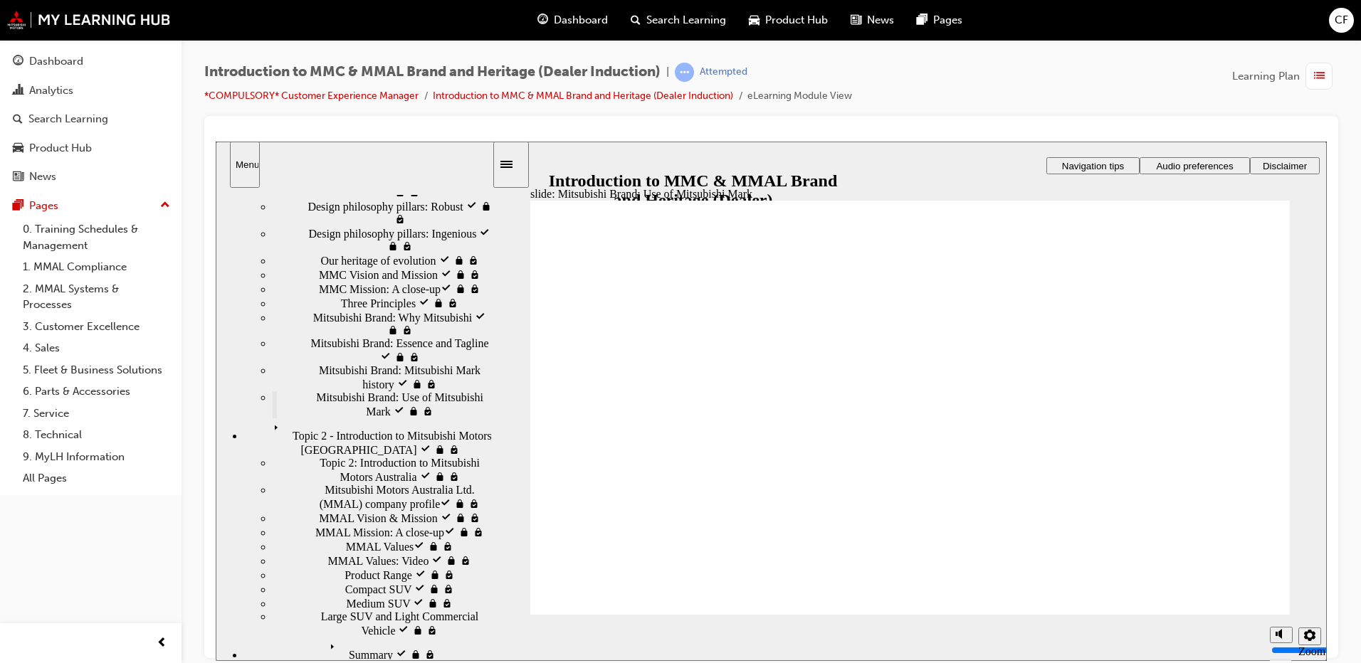
drag, startPoint x: 485, startPoint y: 473, endPoint x: 453, endPoint y: 606, distance: 136.9
click at [453, 606] on div "Welcome visited Welcome Introduction to MMC & MMAL Brand and Heritage visited I…" at bounding box center [354, 423] width 276 height 472
click at [348, 456] on div "Topic 2 - Introduction to Mitsubishi Motors Australia visited Topic 2 - Introdu…" at bounding box center [368, 437] width 248 height 38
drag, startPoint x: 482, startPoint y: 424, endPoint x: 480, endPoint y: 459, distance: 34.9
click at [480, 418] on ul "Topic 1: Introduction to Mitsubishi Motors Corporation visited Topic 1: Introdu…" at bounding box center [368, 267] width 248 height 302
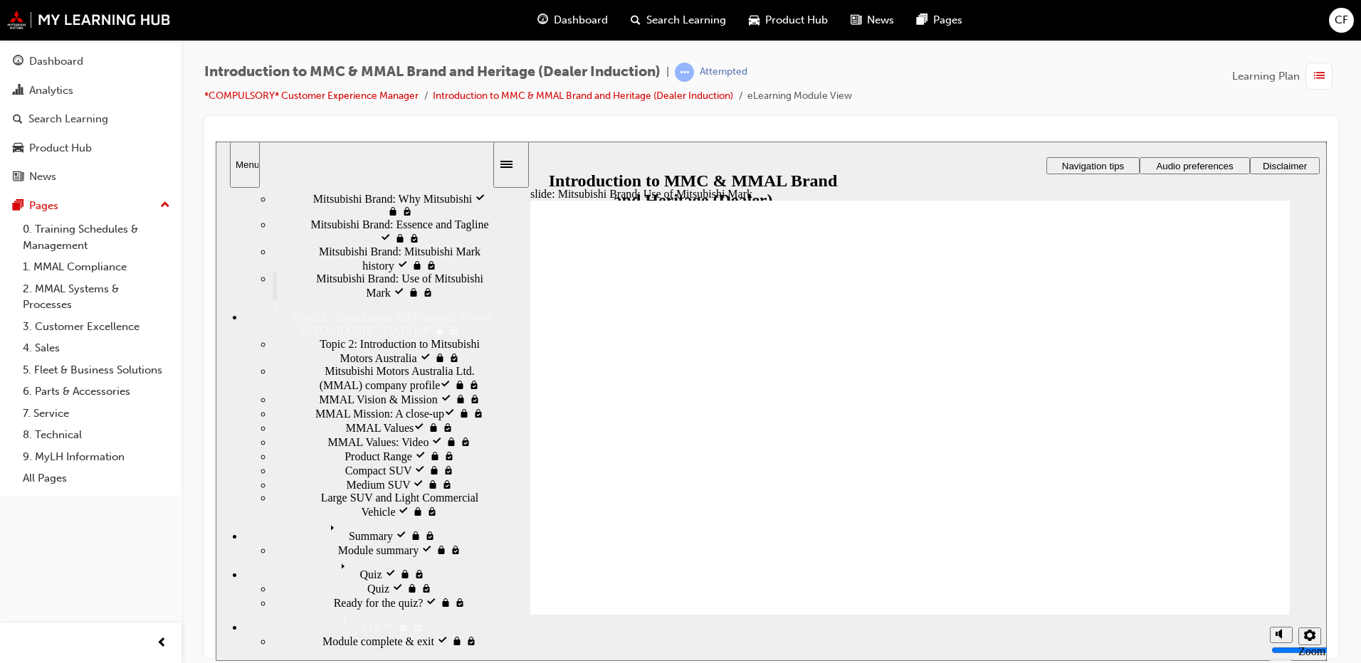
scroll to position [474, 0]
drag, startPoint x: 486, startPoint y: 431, endPoint x: 470, endPoint y: 542, distance: 112.8
click at [470, 542] on div "Welcome visited Welcome Introduction to MMC & MMAL Brand and Heritage visited I…" at bounding box center [354, 423] width 276 height 472
click at [384, 463] on div "Product Range visited Product Range" at bounding box center [382, 455] width 219 height 14
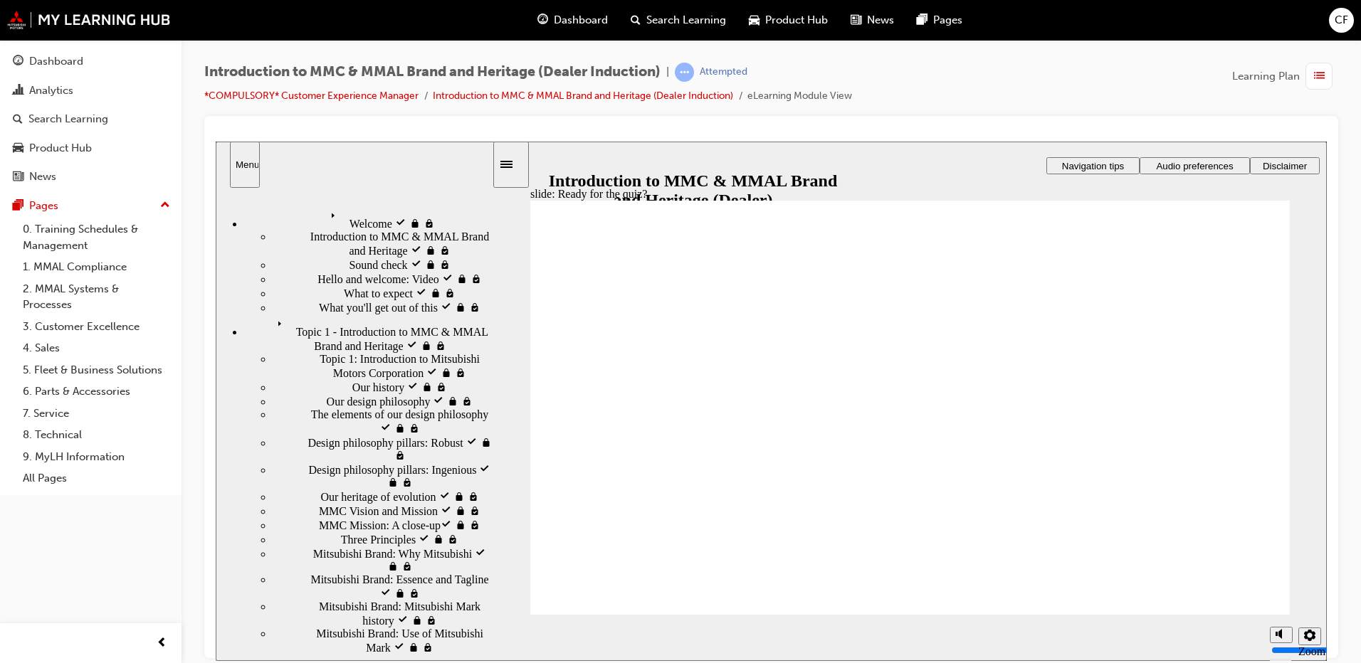
radio input "true"
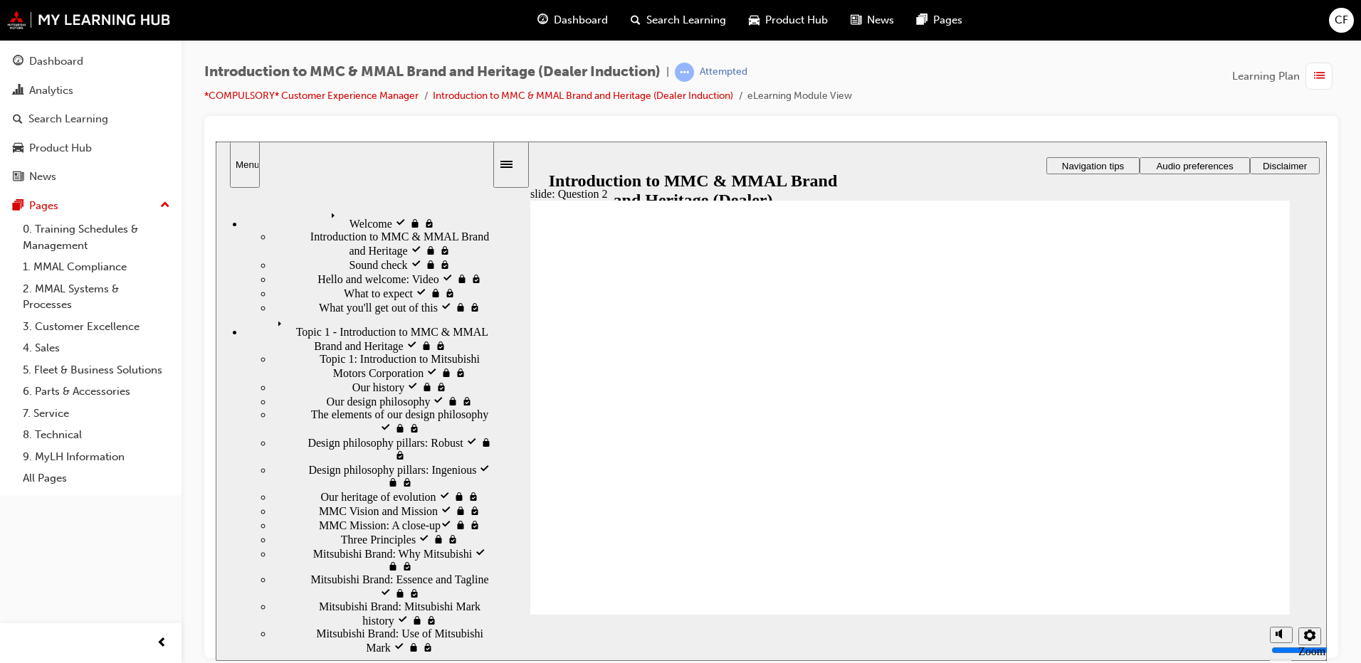
radio input "true"
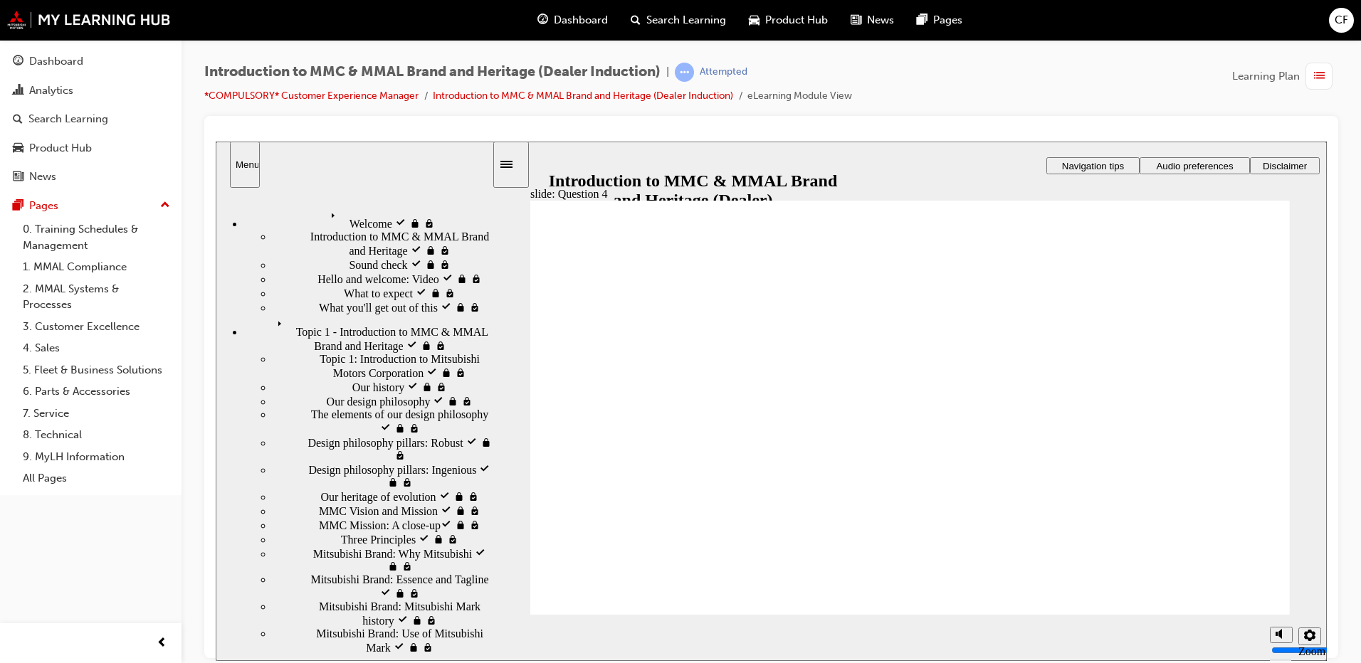
checkbox input "true"
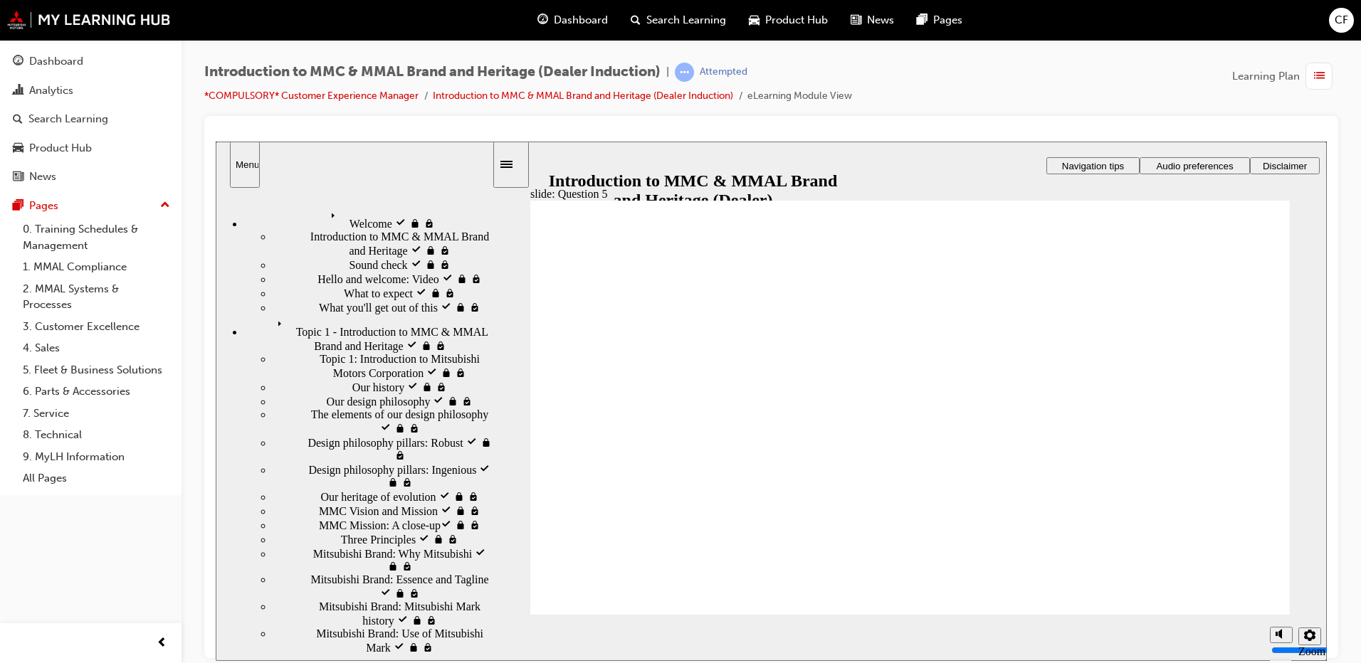
checkbox input "true"
radio input "true"
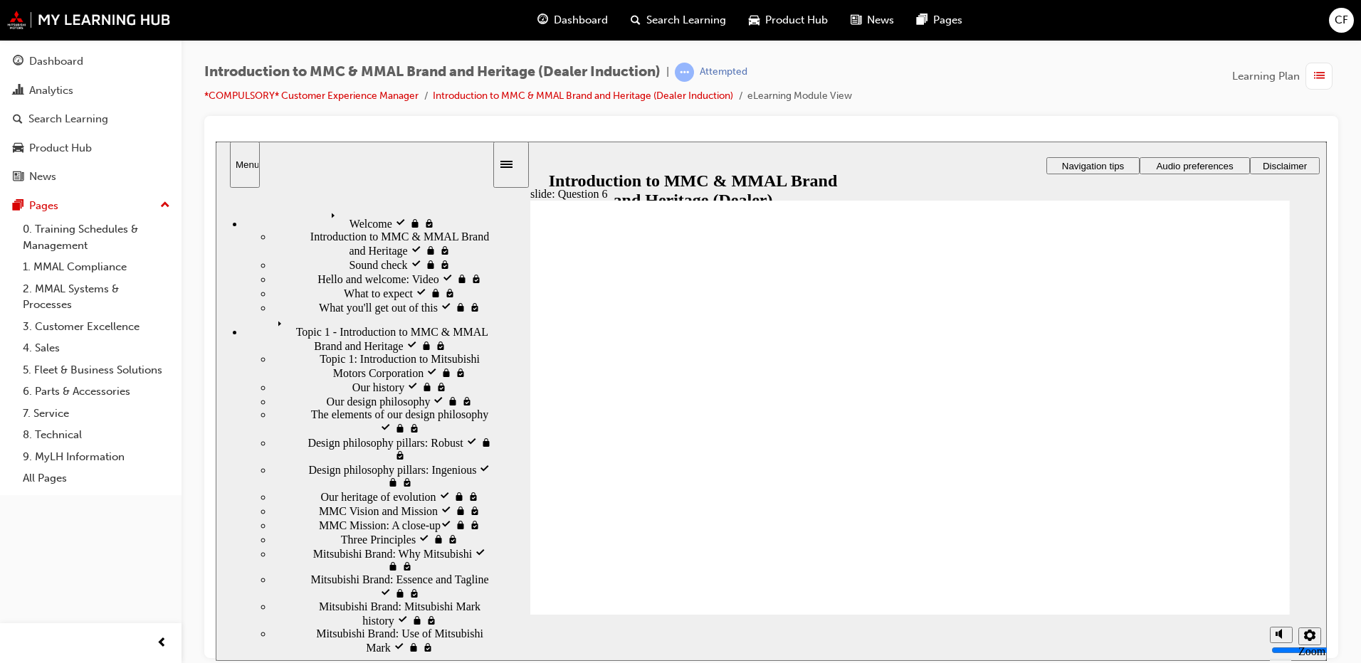
radio input "true"
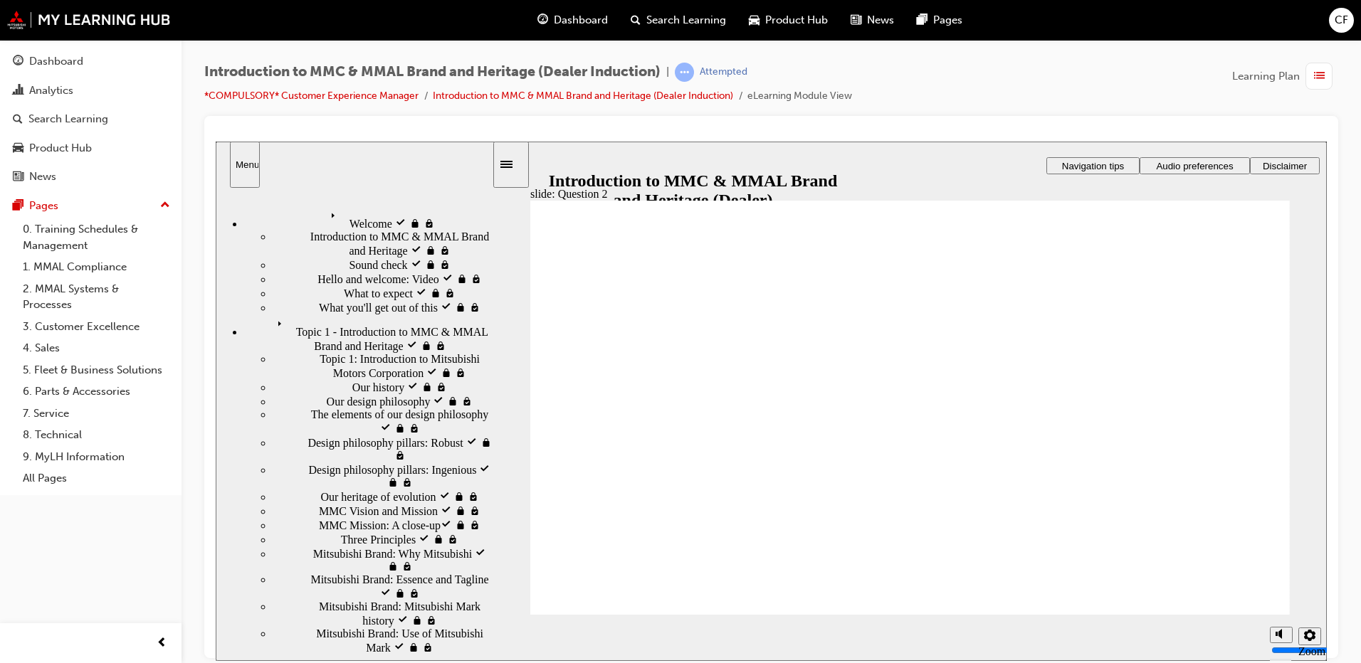
radio input "true"
drag, startPoint x: 596, startPoint y: 566, endPoint x: 603, endPoint y: 572, distance: 9.6
radio input "true"
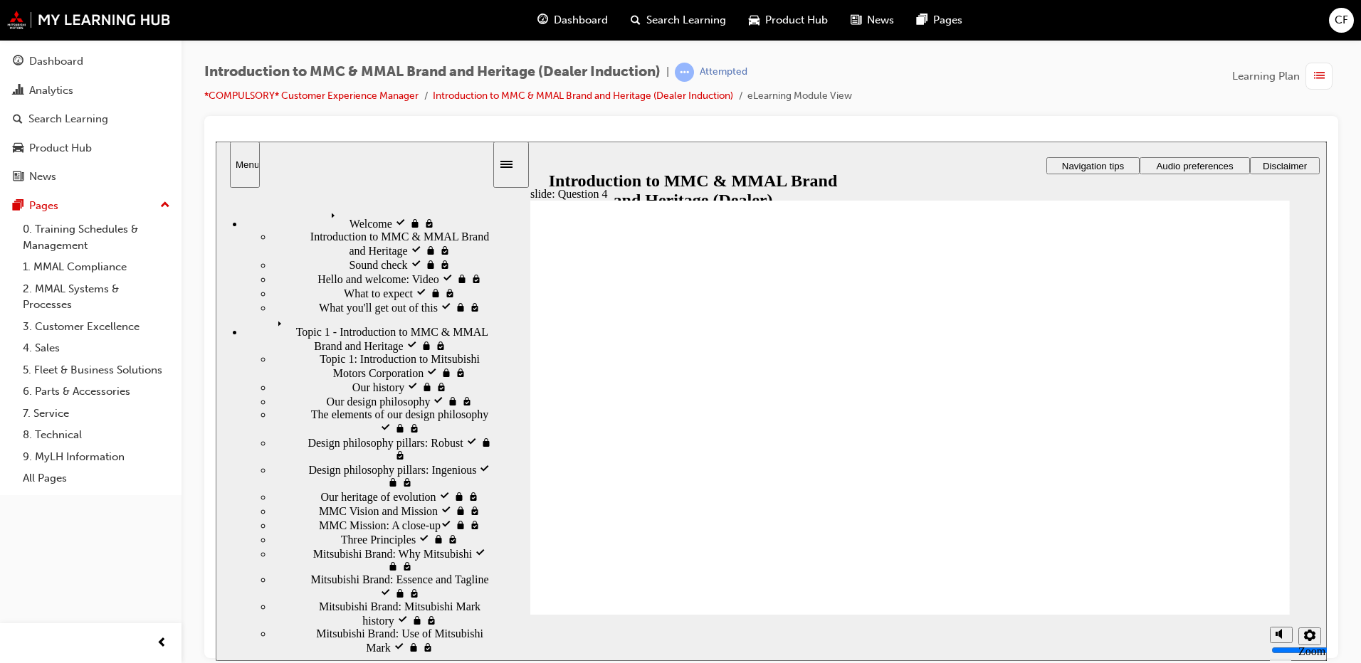
checkbox input "true"
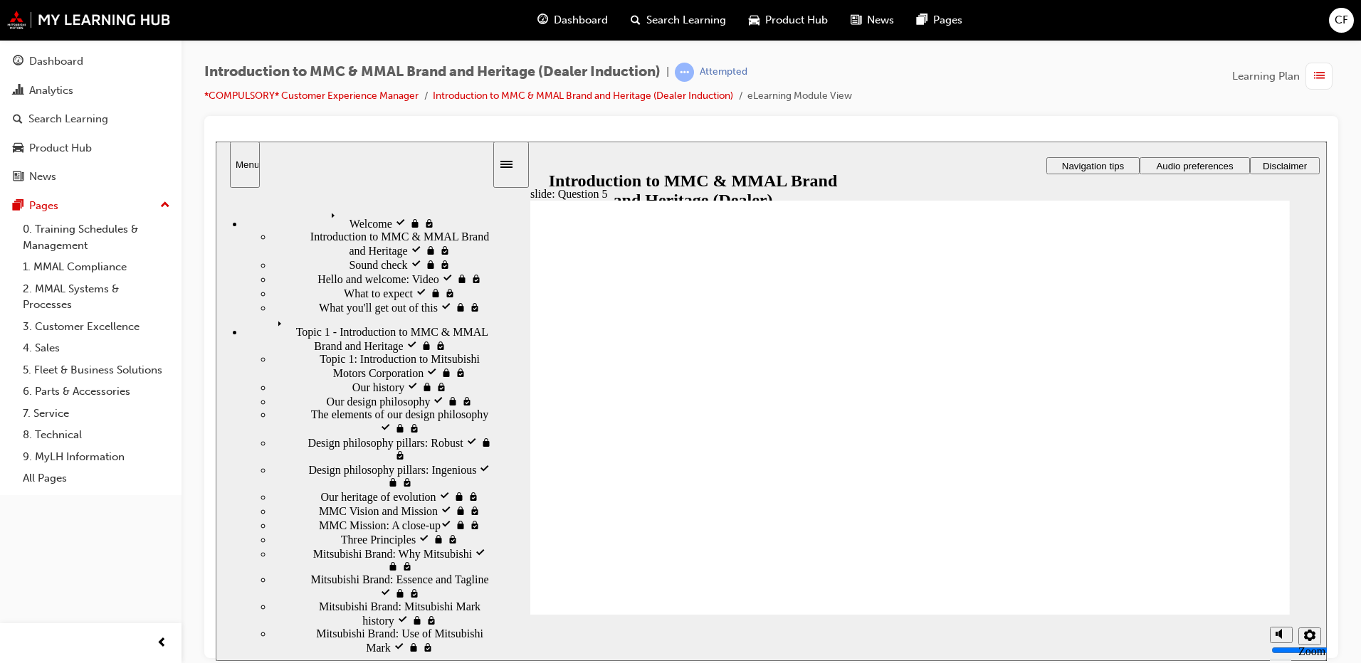
checkbox input "true"
radio input "true"
